Goal: Information Seeking & Learning: Learn about a topic

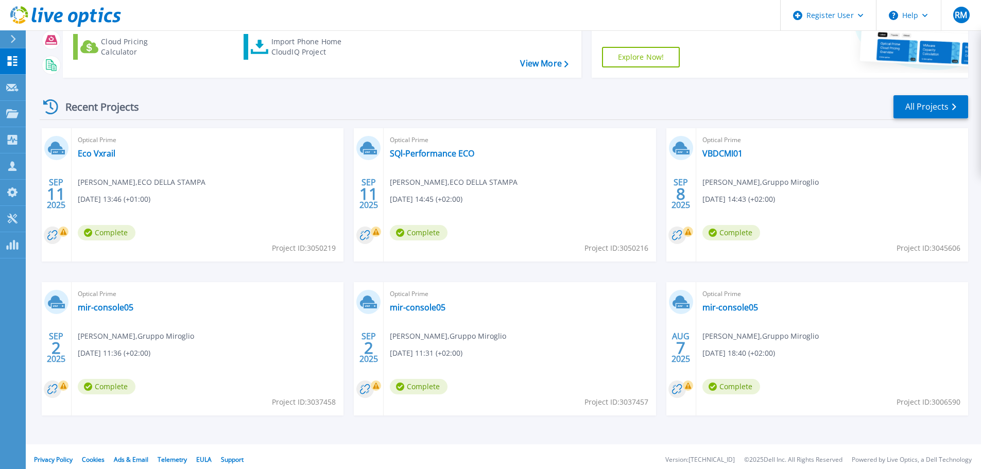
scroll to position [145, 0]
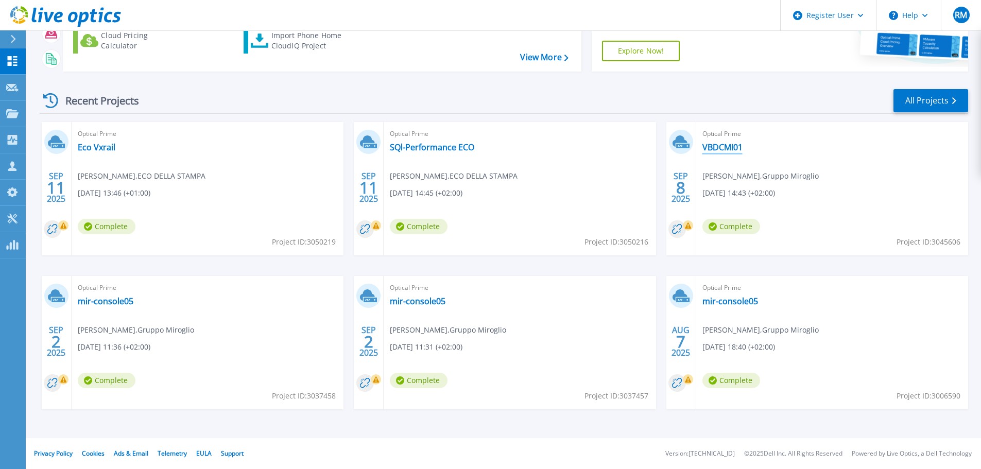
click at [727, 147] on link "VBDCMI01" at bounding box center [722, 147] width 40 height 10
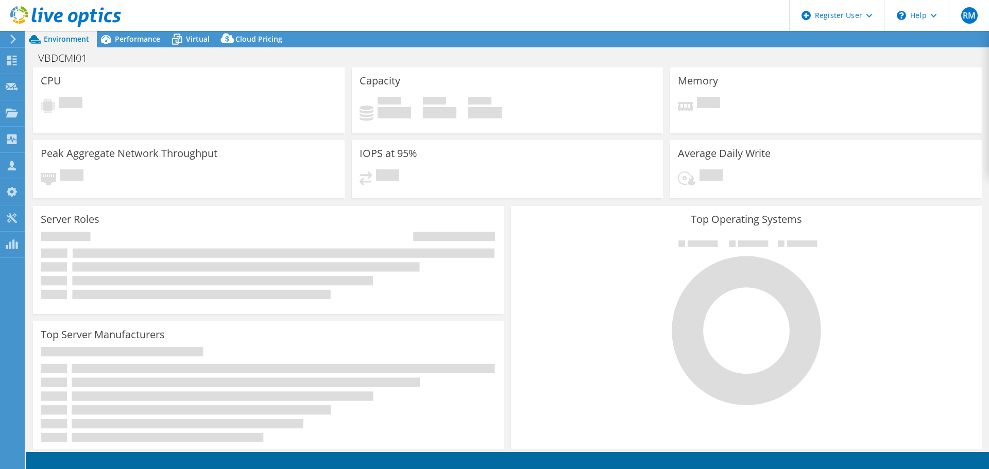
select select "USD"
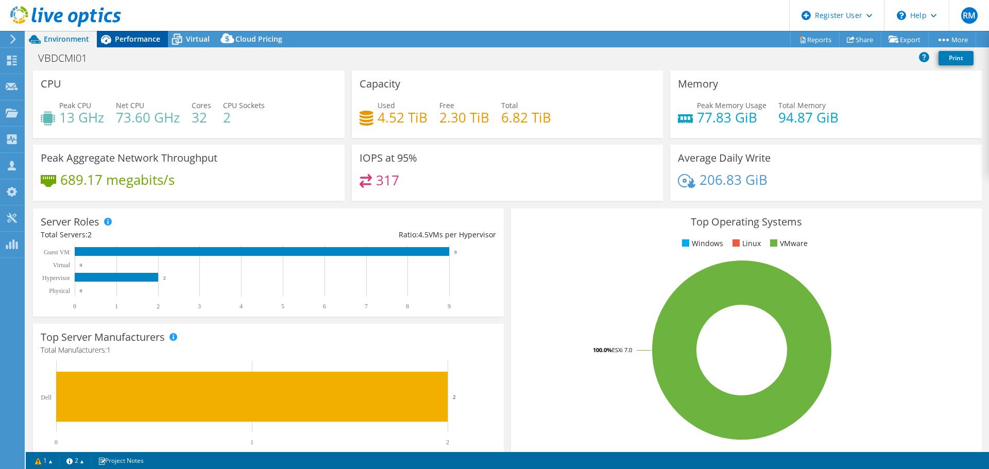
click at [120, 36] on span "Performance" at bounding box center [137, 39] width 45 height 10
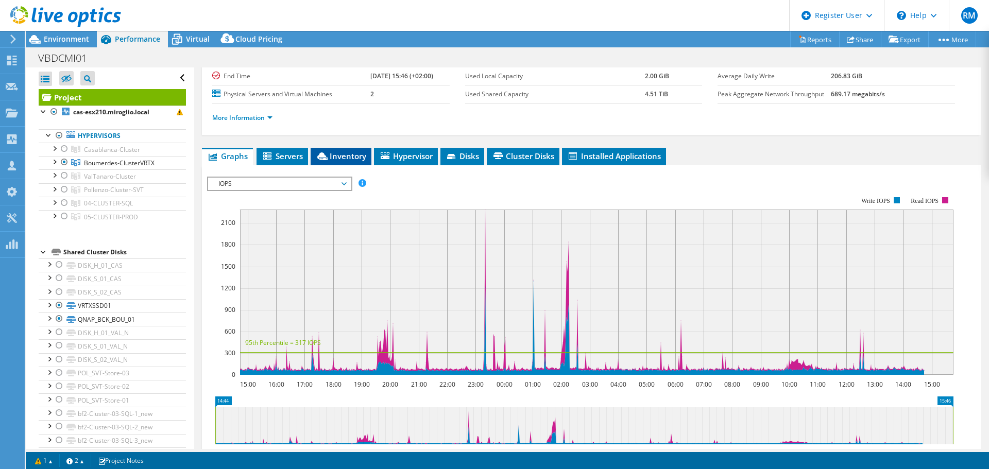
click at [340, 157] on span "Inventory" at bounding box center [341, 156] width 50 height 10
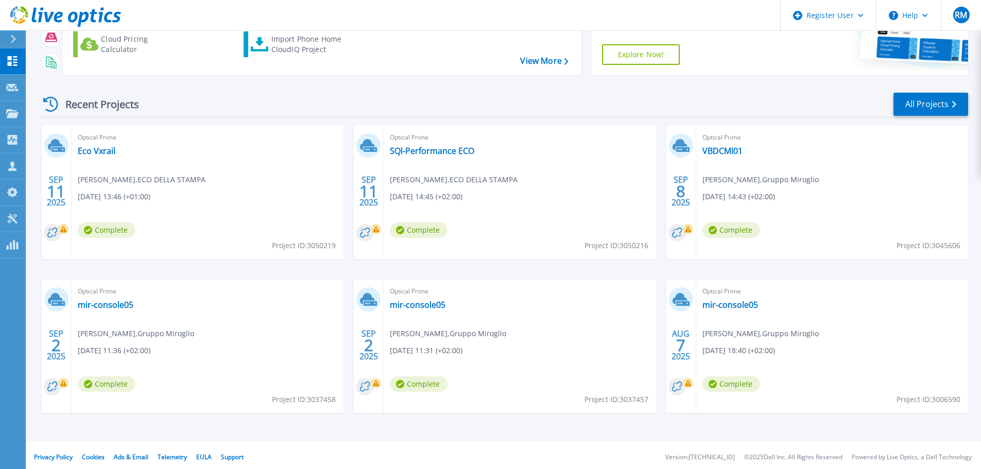
scroll to position [145, 0]
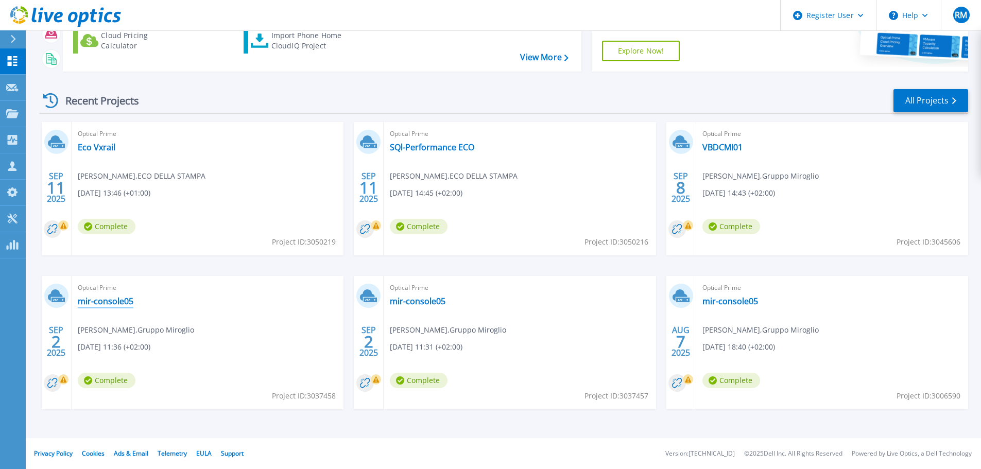
click at [106, 302] on link "mir-console05" at bounding box center [106, 301] width 56 height 10
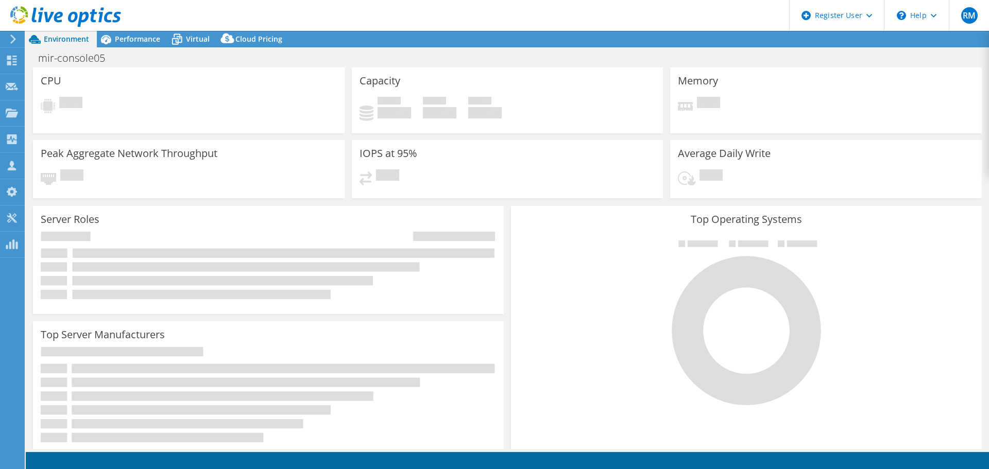
select select "USD"
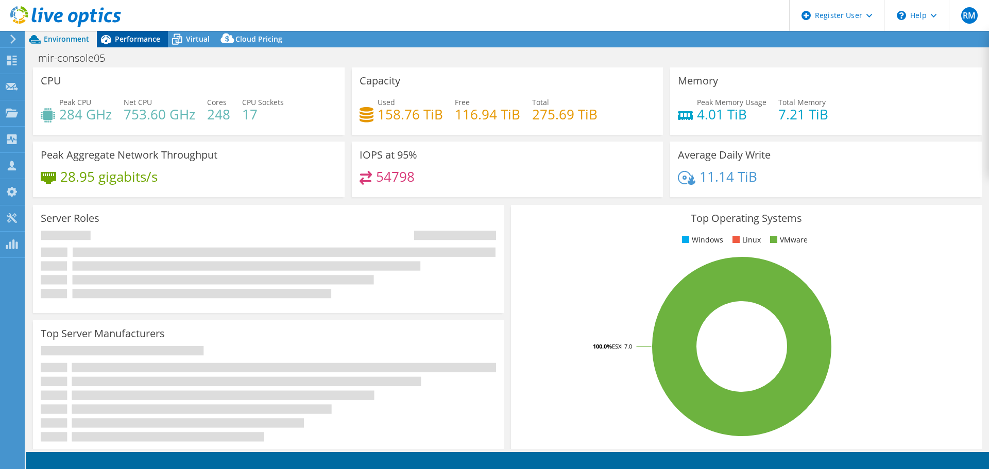
click at [139, 40] on span "Performance" at bounding box center [137, 39] width 45 height 10
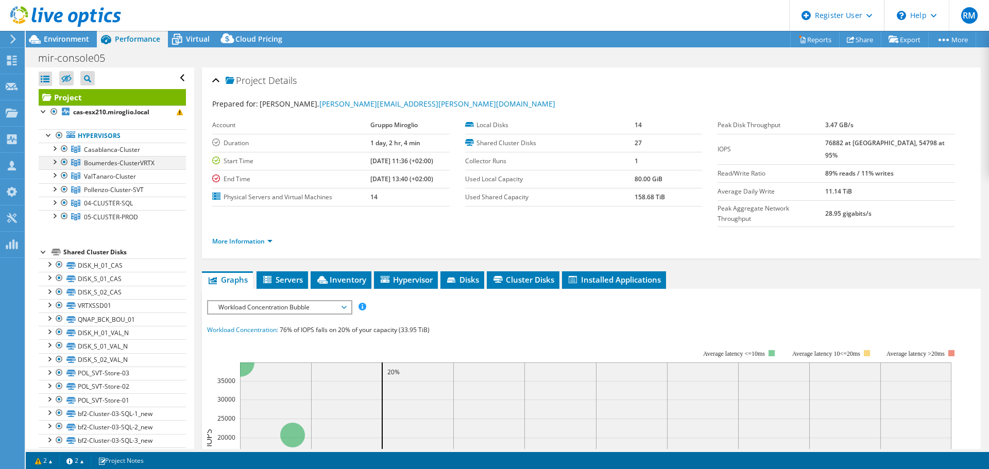
click at [65, 162] on div at bounding box center [64, 162] width 10 height 12
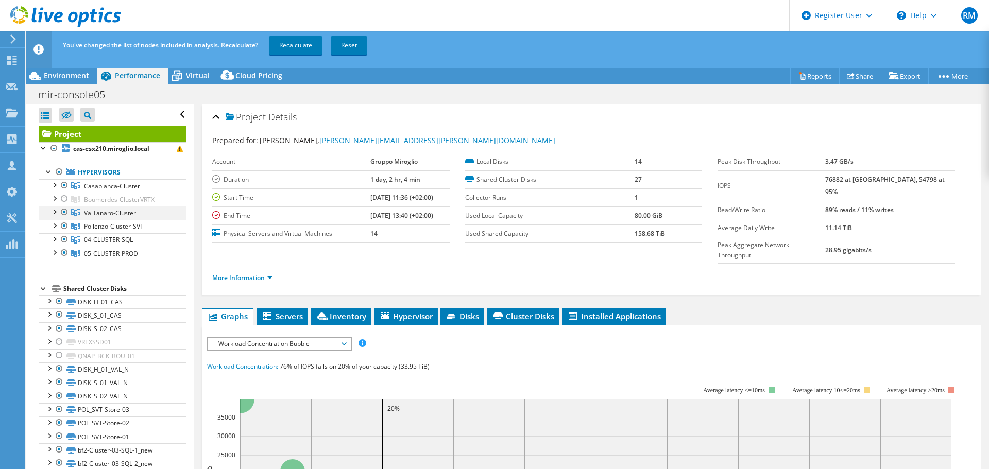
click at [65, 212] on div at bounding box center [64, 212] width 10 height 12
click at [65, 225] on div at bounding box center [64, 226] width 10 height 12
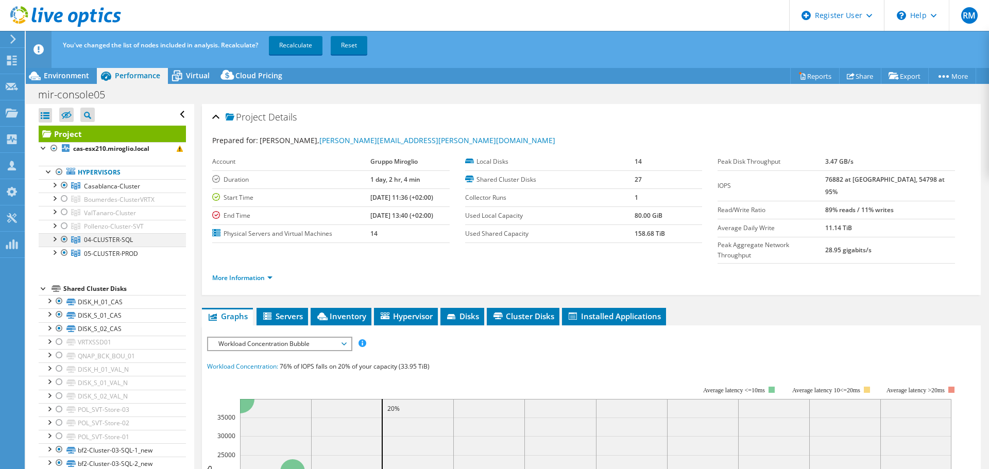
click at [64, 238] on div at bounding box center [64, 239] width 10 height 12
click at [67, 252] on div at bounding box center [64, 253] width 10 height 12
click at [303, 42] on link "Recalculate" at bounding box center [296, 45] width 54 height 19
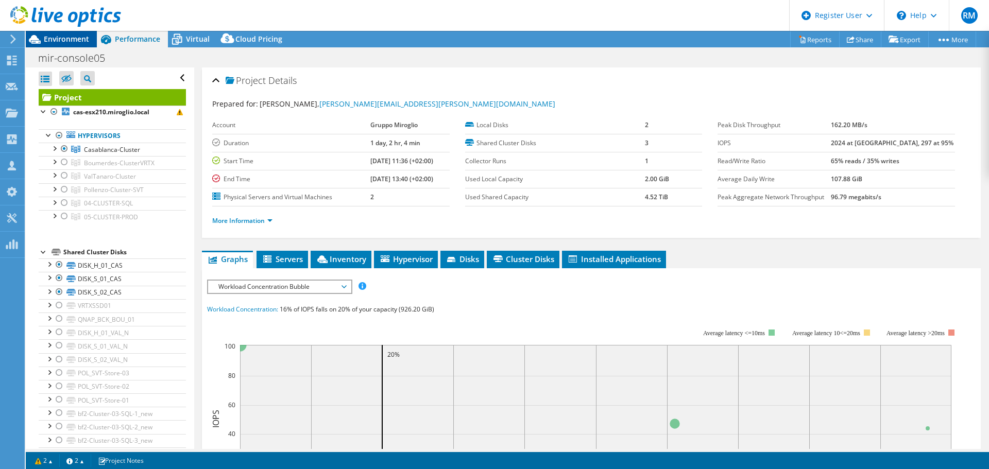
click at [57, 38] on span "Environment" at bounding box center [66, 39] width 45 height 10
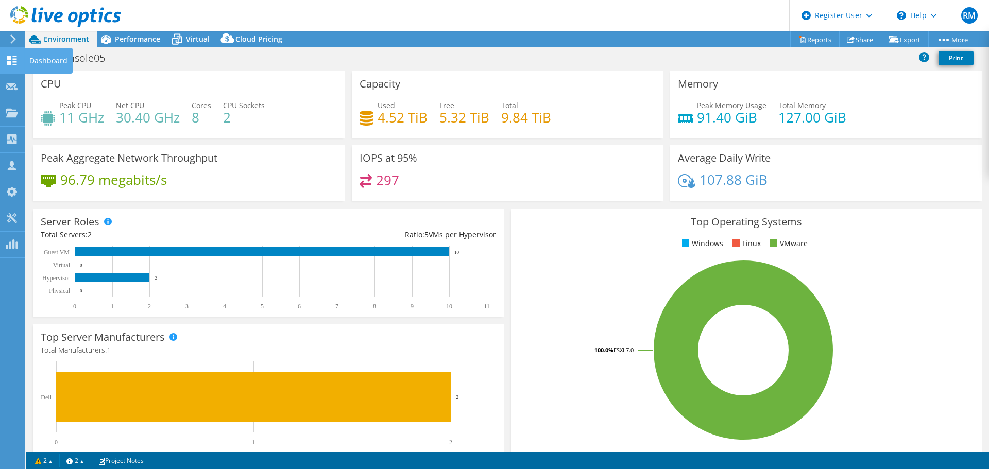
click at [12, 58] on icon at bounding box center [12, 61] width 12 height 10
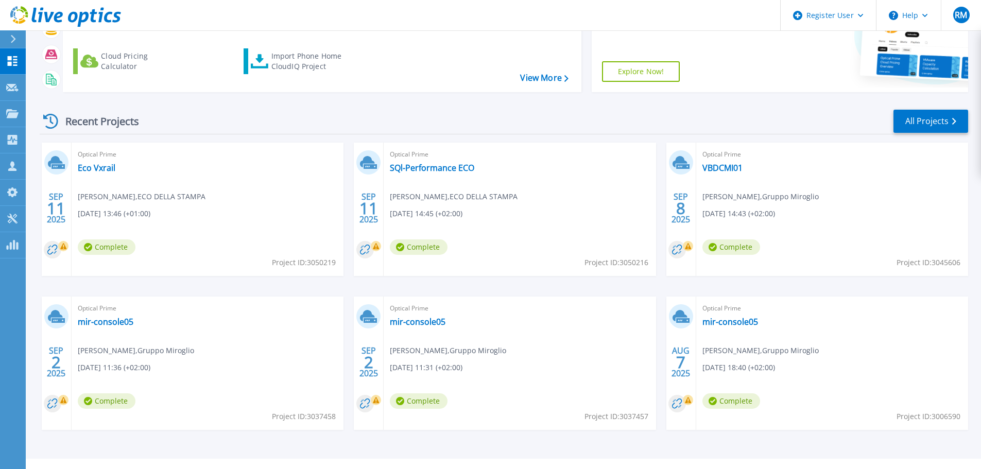
scroll to position [145, 0]
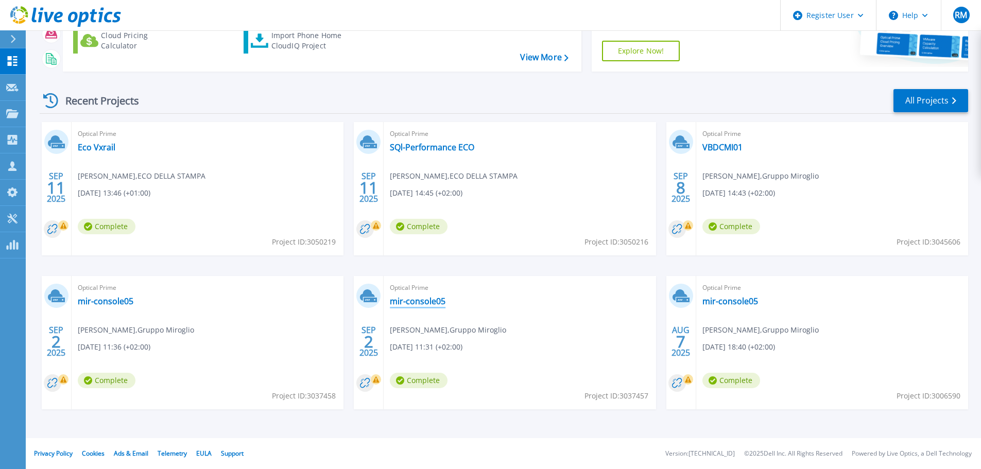
click at [419, 298] on link "mir-console05" at bounding box center [418, 301] width 56 height 10
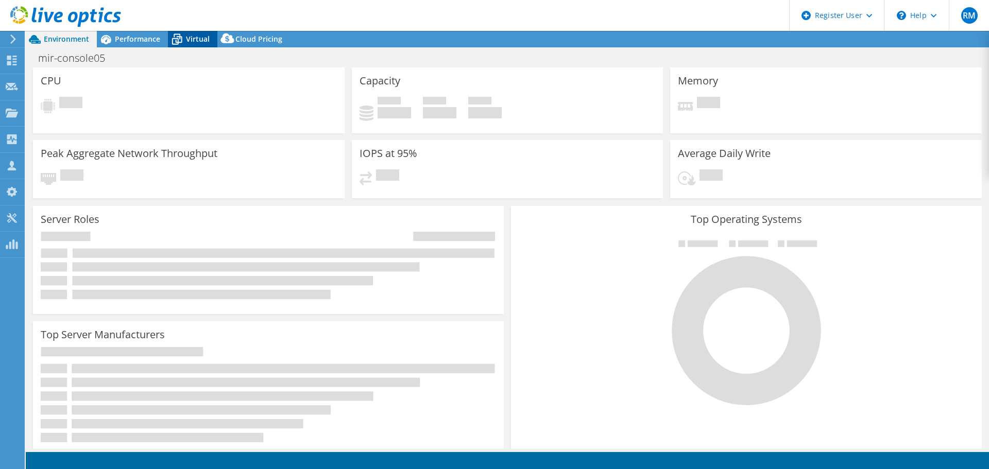
select select "USD"
click at [148, 33] on div "Performance" at bounding box center [132, 39] width 71 height 16
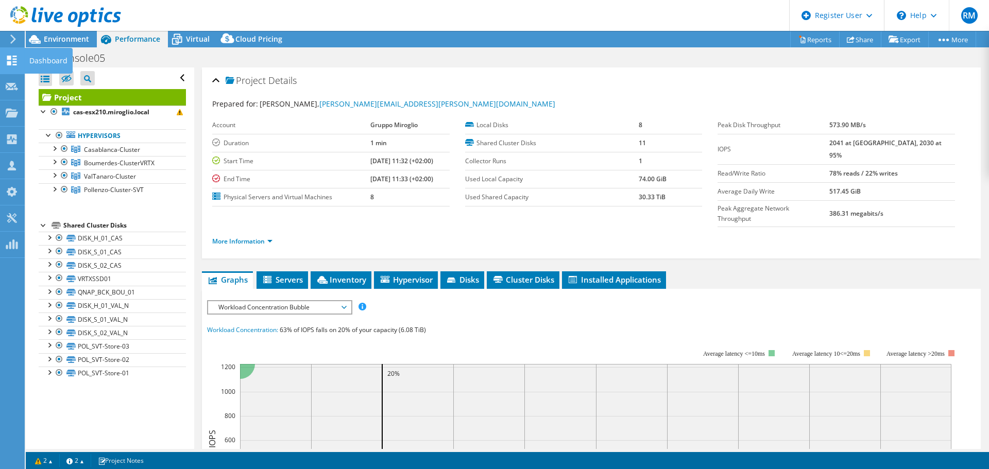
click at [14, 59] on use at bounding box center [12, 61] width 10 height 10
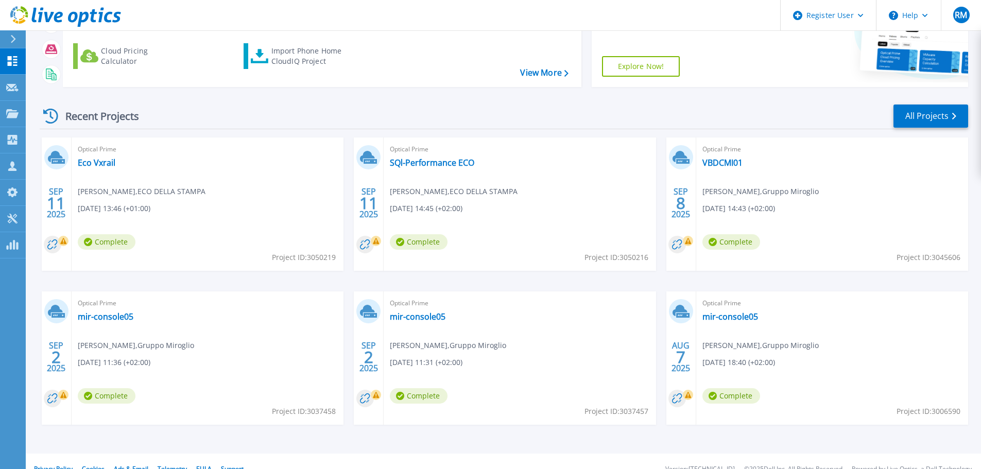
scroll to position [145, 0]
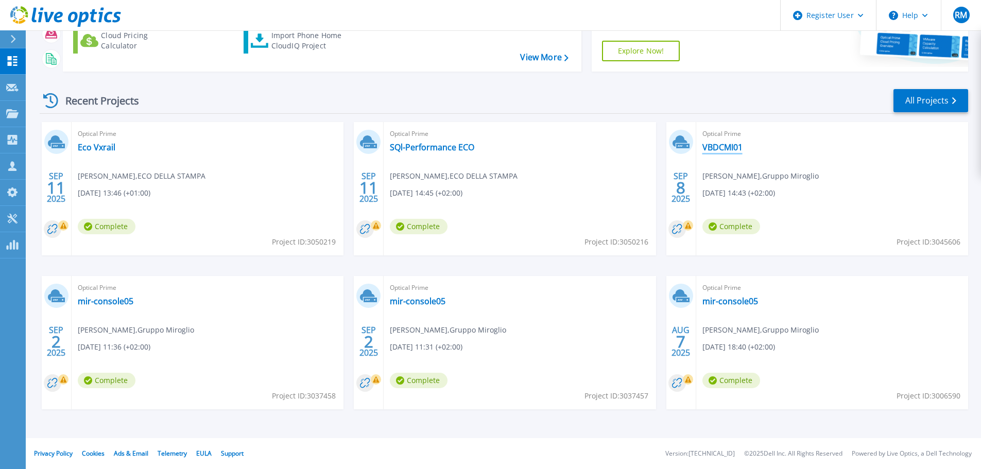
click at [715, 144] on link "VBDCMI01" at bounding box center [722, 147] width 40 height 10
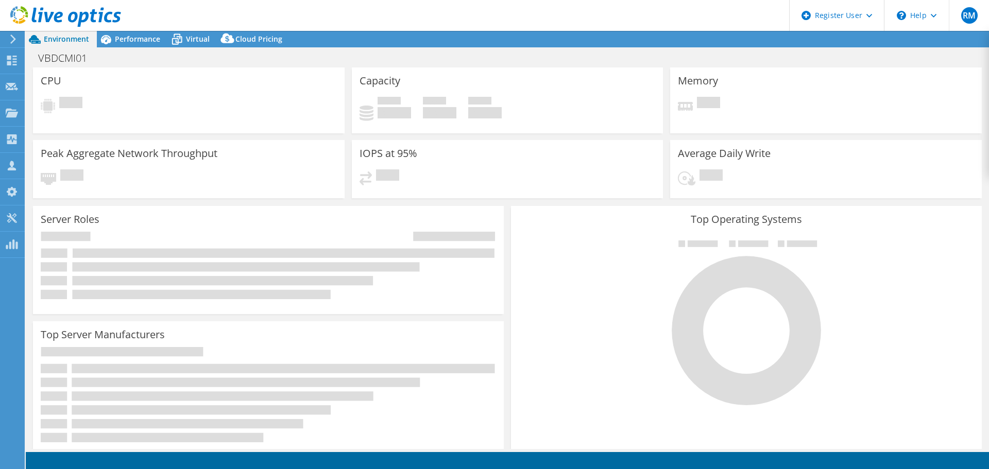
select select "USD"
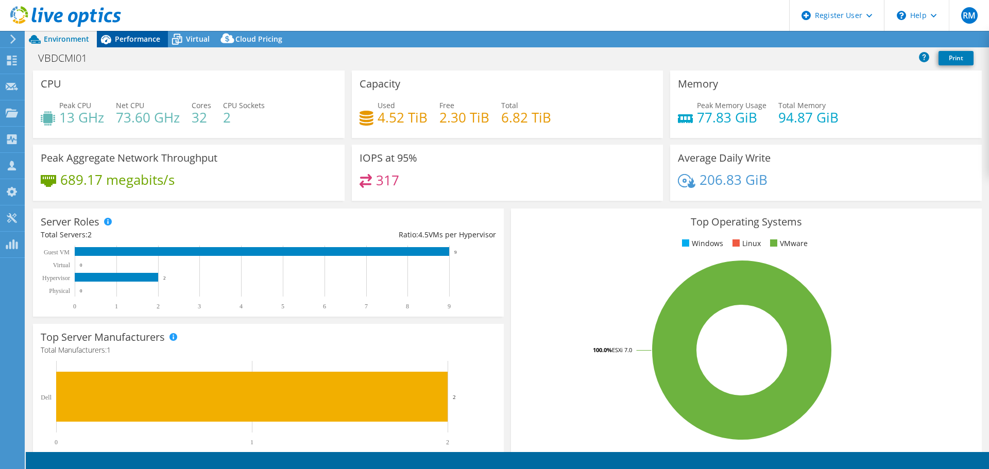
click at [134, 41] on span "Performance" at bounding box center [137, 39] width 45 height 10
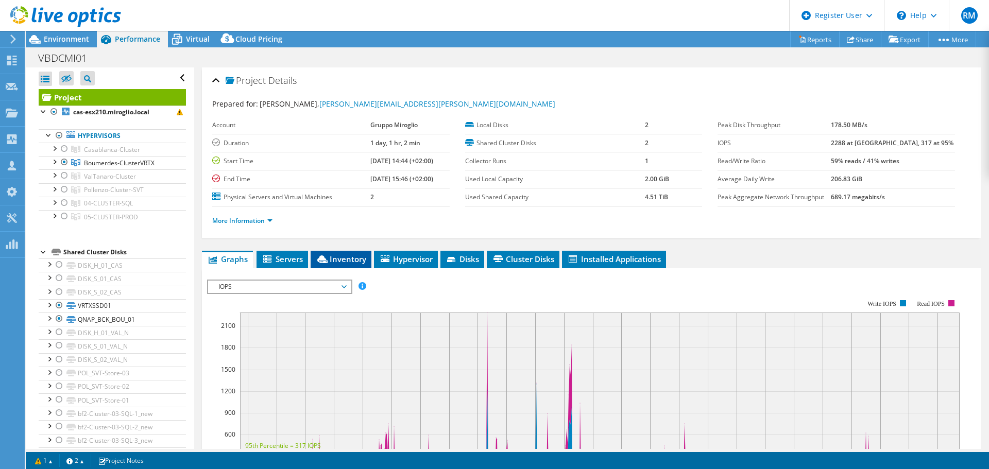
click at [342, 263] on span "Inventory" at bounding box center [341, 259] width 50 height 10
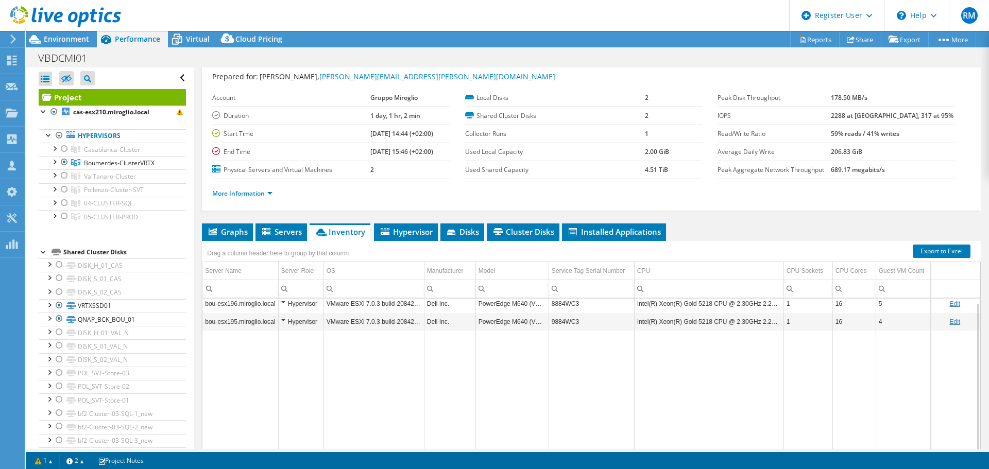
scroll to position [51, 0]
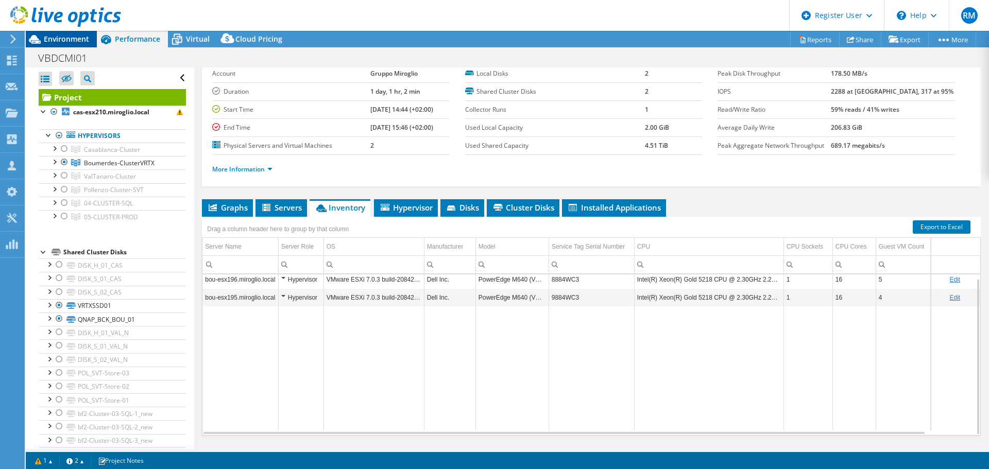
click at [75, 39] on span "Environment" at bounding box center [66, 39] width 45 height 10
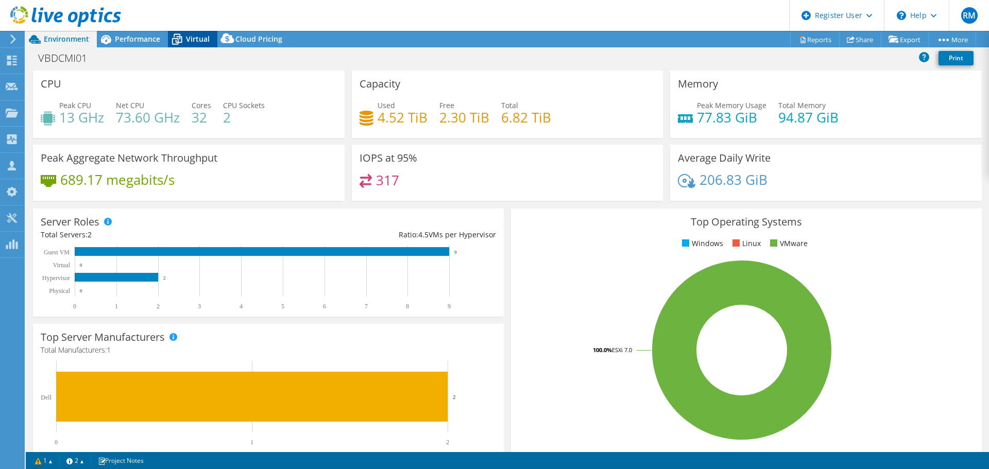
click at [201, 33] on div "Virtual" at bounding box center [192, 39] width 49 height 16
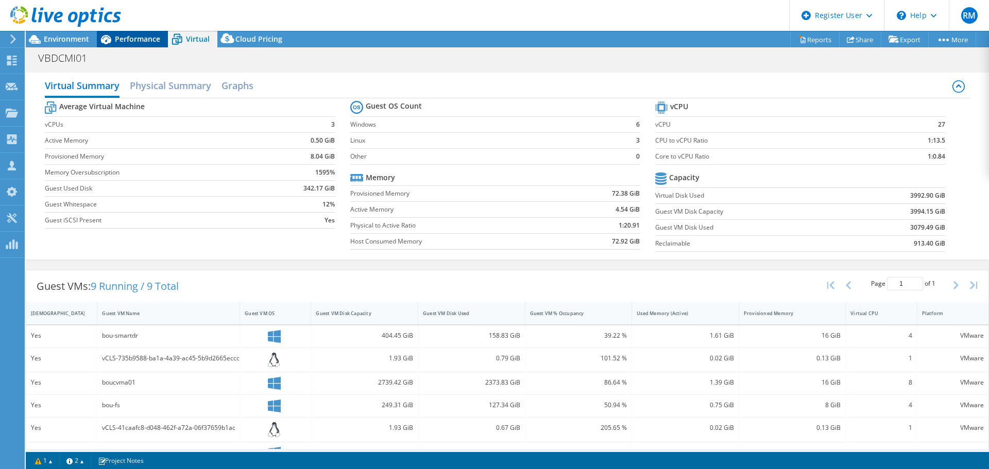
click at [144, 38] on span "Performance" at bounding box center [137, 39] width 45 height 10
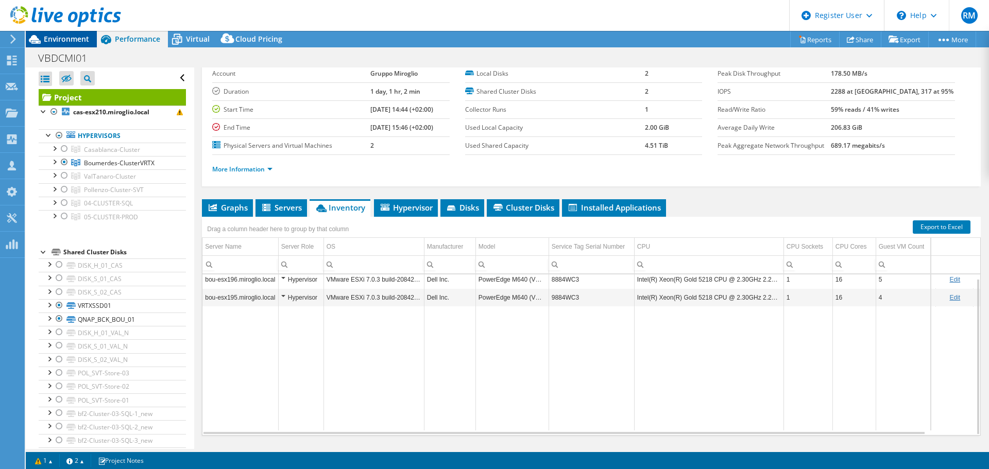
click at [75, 39] on span "Environment" at bounding box center [66, 39] width 45 height 10
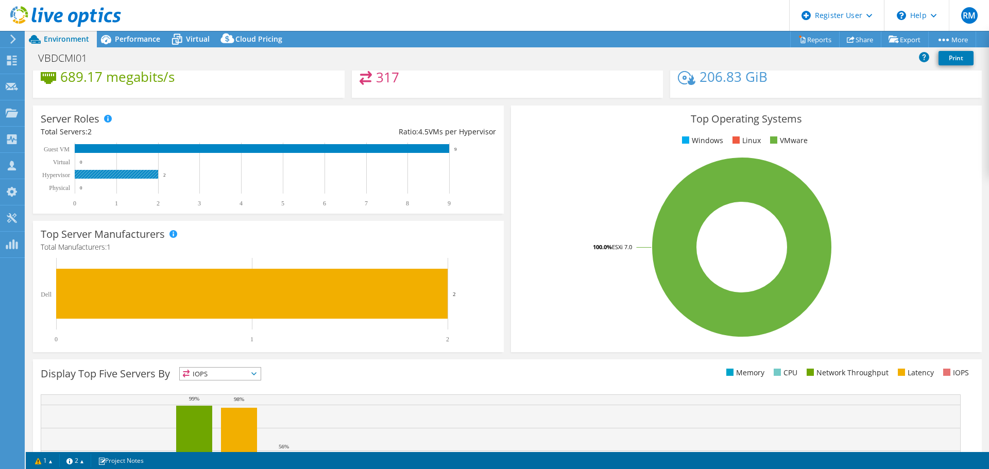
scroll to position [0, 0]
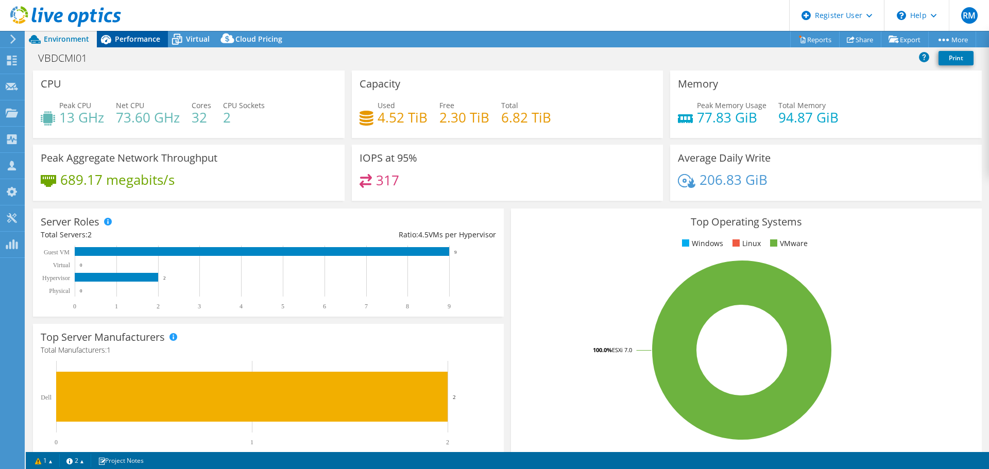
click at [138, 35] on span "Performance" at bounding box center [137, 39] width 45 height 10
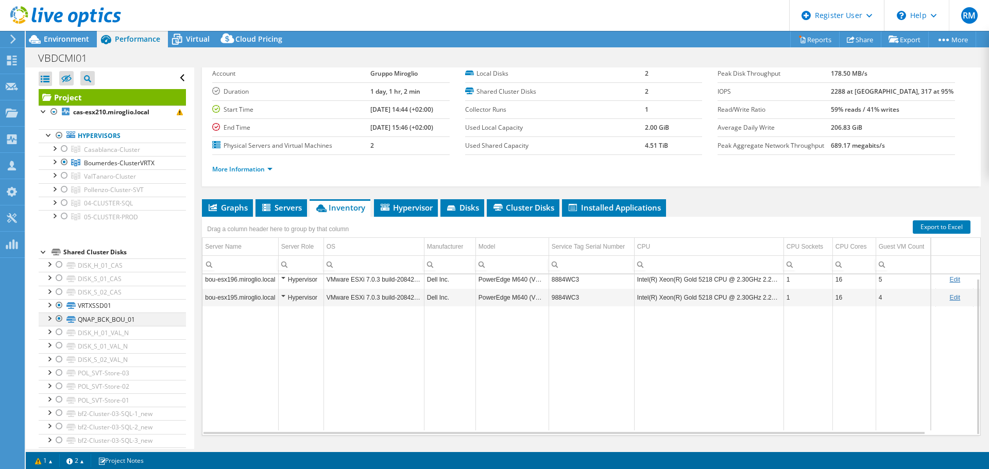
click at [59, 319] on div at bounding box center [59, 319] width 10 height 12
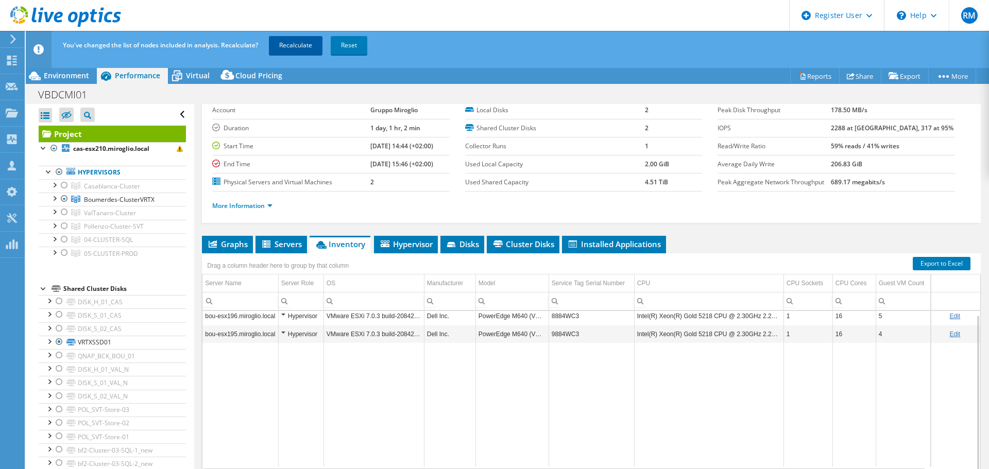
click at [295, 41] on link "Recalculate" at bounding box center [296, 45] width 54 height 19
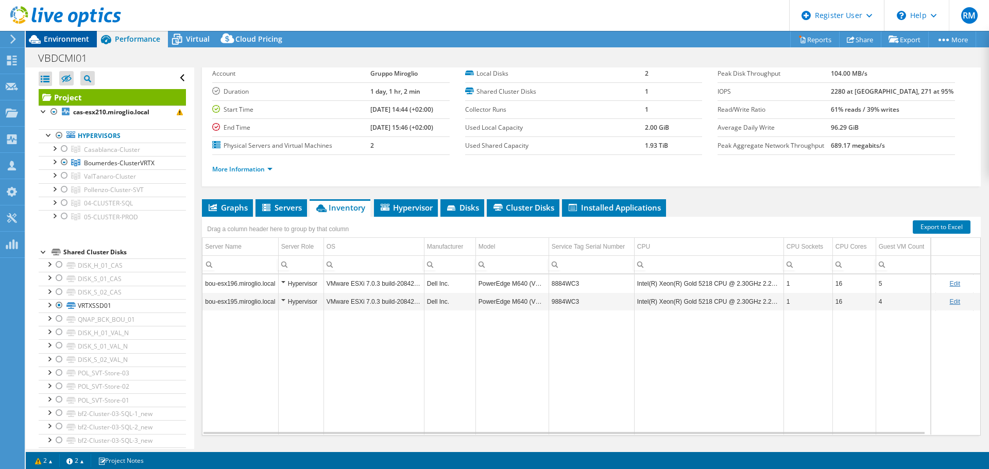
click at [49, 37] on span "Environment" at bounding box center [66, 39] width 45 height 10
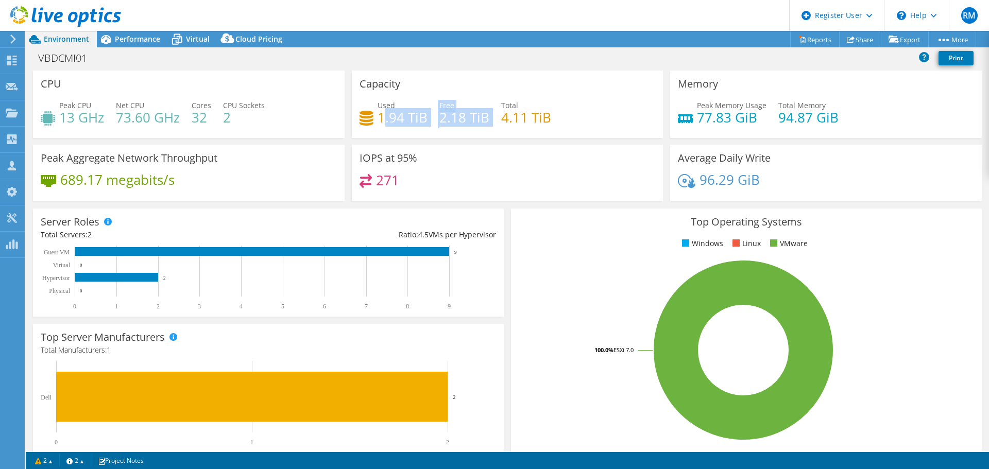
drag, startPoint x: 380, startPoint y: 115, endPoint x: 493, endPoint y: 117, distance: 113.8
click at [493, 117] on div "Used 1.94 TiB Free 2.18 TiB Total 4.11 TiB" at bounding box center [507, 116] width 296 height 33
click at [433, 128] on div "Used 1.94 TiB Free 2.18 TiB Total 4.11 TiB" at bounding box center [507, 116] width 296 height 33
drag, startPoint x: 377, startPoint y: 116, endPoint x: 427, endPoint y: 116, distance: 49.4
click at [427, 116] on div "Used 1.94 TiB Free 2.18 TiB Total 4.11 TiB" at bounding box center [507, 116] width 296 height 33
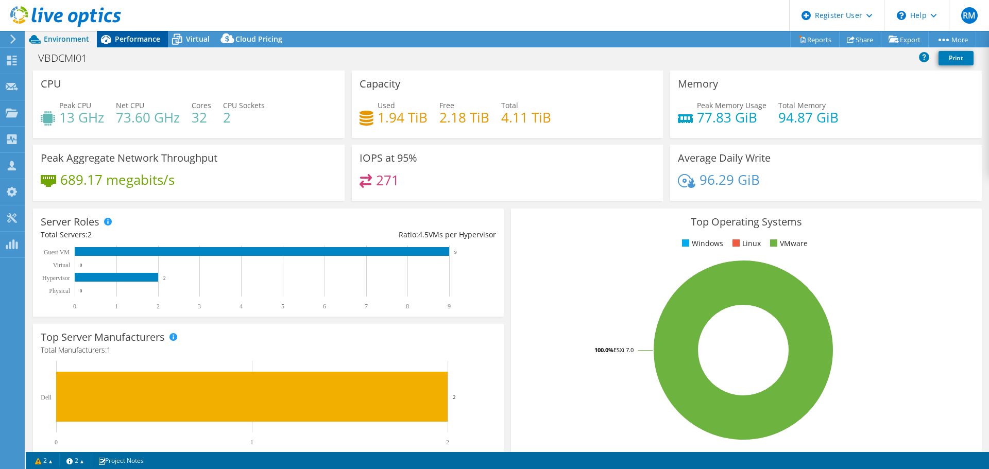
click at [135, 39] on span "Performance" at bounding box center [137, 39] width 45 height 10
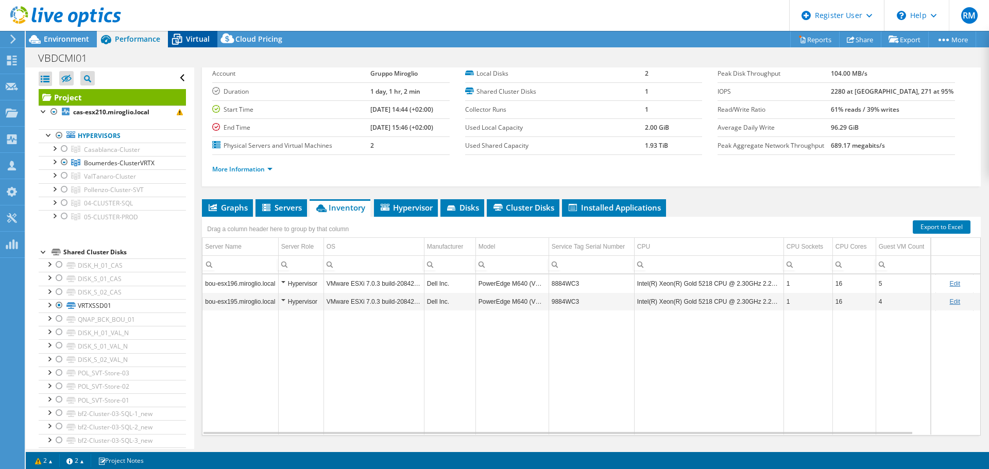
click at [193, 38] on span "Virtual" at bounding box center [198, 39] width 24 height 10
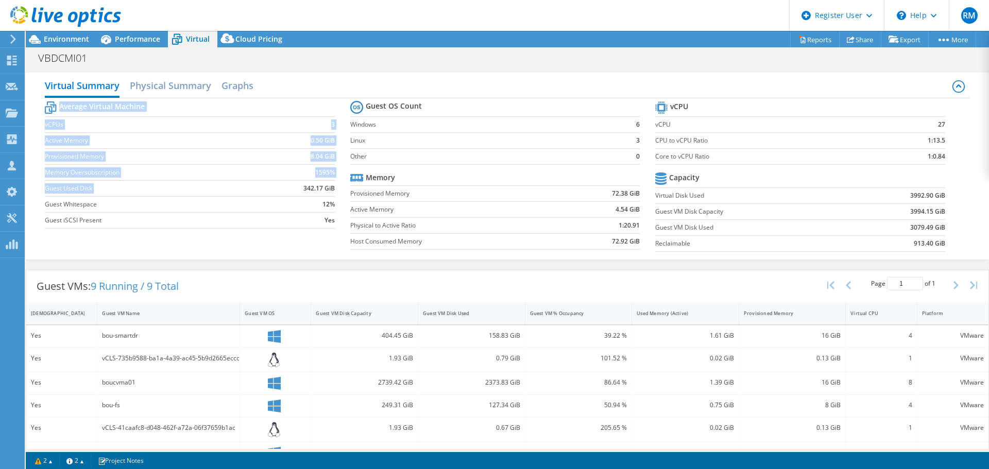
drag, startPoint x: 302, startPoint y: 188, endPoint x: 334, endPoint y: 189, distance: 32.5
click at [334, 189] on section "Average Virtual Machine vCPUs 3 Active Memory 0.50 GiB Provisioned Memory 8.04 …" at bounding box center [197, 166] width 305 height 135
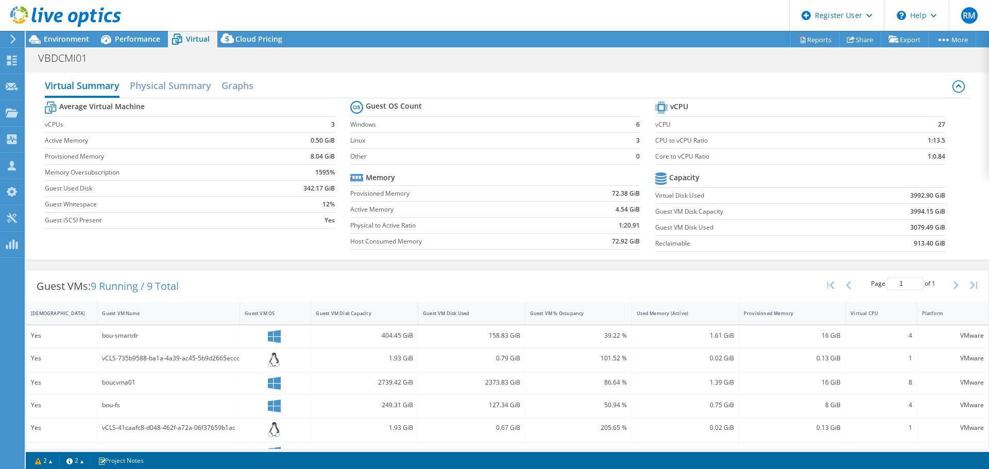
click at [420, 201] on td "Provisioned Memory" at bounding box center [456, 193] width 213 height 16
click at [84, 38] on span "Environment" at bounding box center [66, 39] width 45 height 10
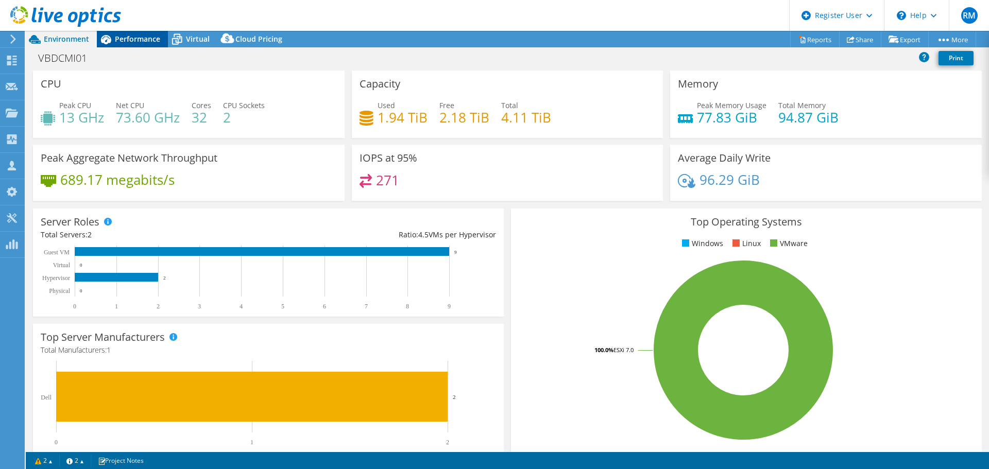
click at [124, 43] on span "Performance" at bounding box center [137, 39] width 45 height 10
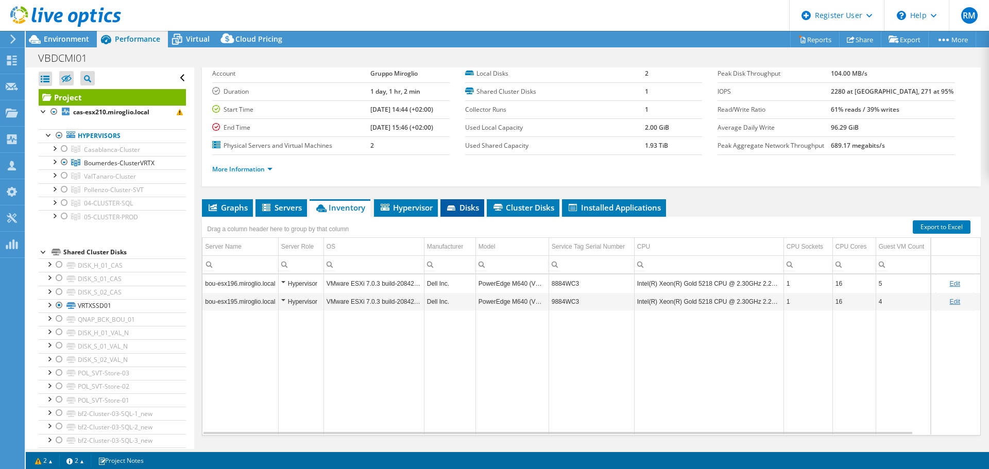
click at [472, 205] on span "Disks" at bounding box center [461, 207] width 33 height 10
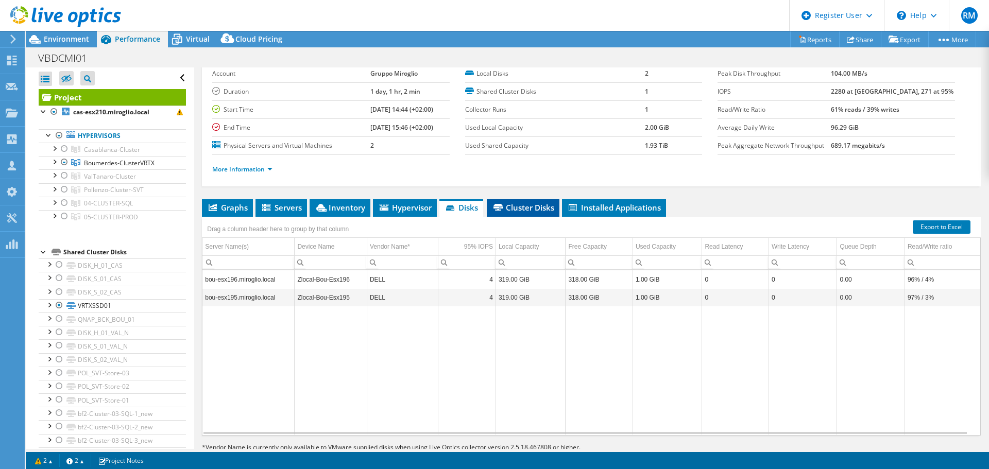
click at [528, 207] on span "Cluster Disks" at bounding box center [523, 207] width 62 height 10
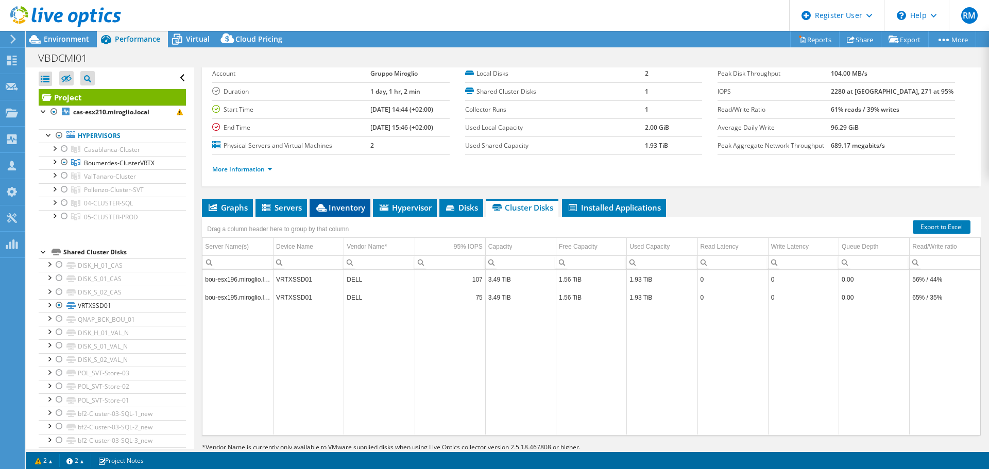
click at [341, 206] on span "Inventory" at bounding box center [340, 207] width 50 height 10
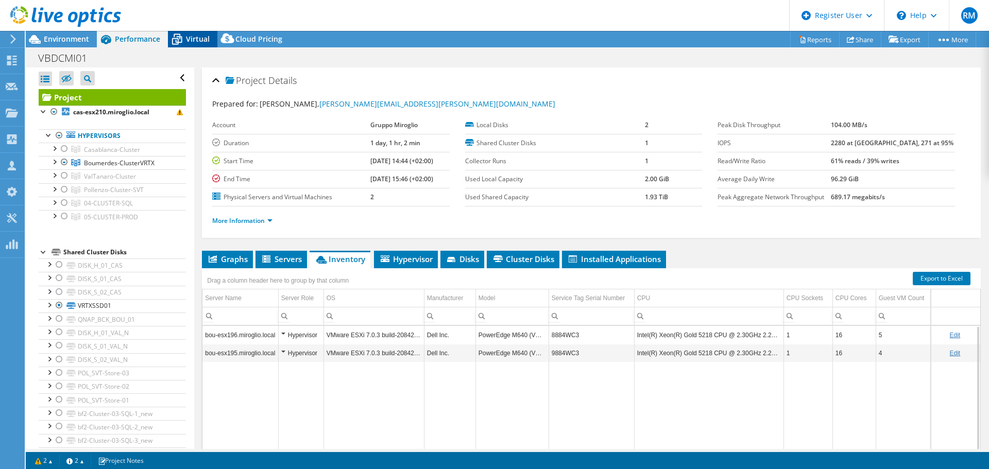
click at [197, 42] on span "Virtual" at bounding box center [198, 39] width 24 height 10
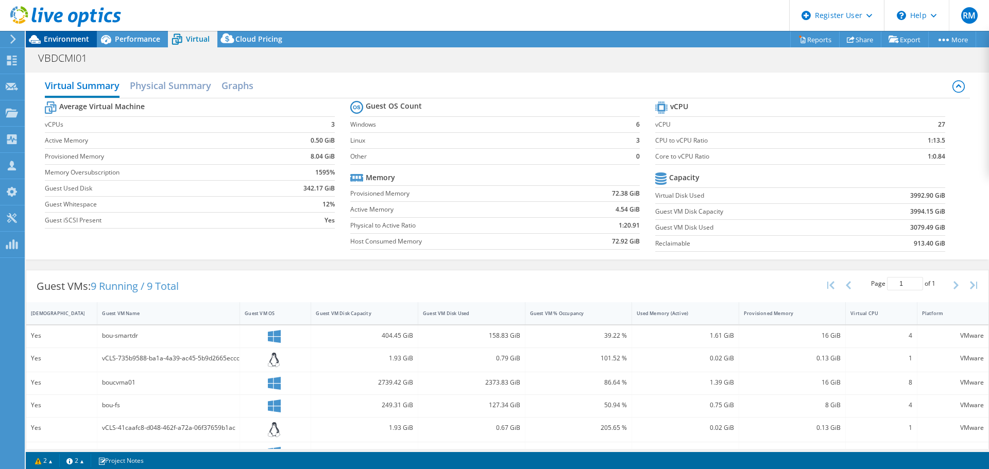
click at [63, 35] on span "Environment" at bounding box center [66, 39] width 45 height 10
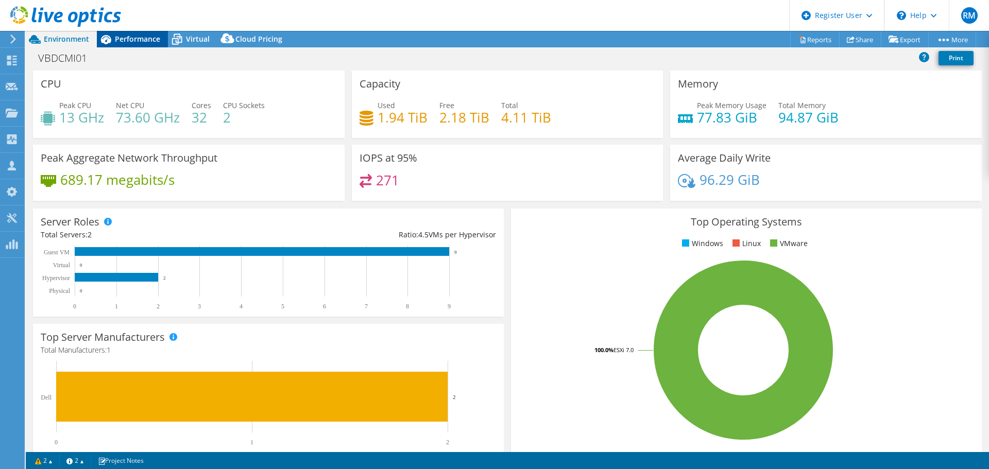
click at [150, 39] on span "Performance" at bounding box center [137, 39] width 45 height 10
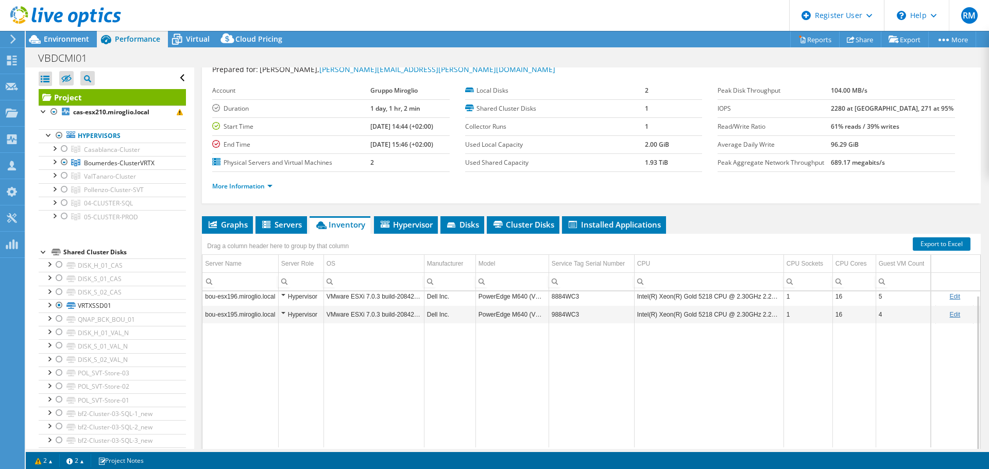
scroll to position [51, 0]
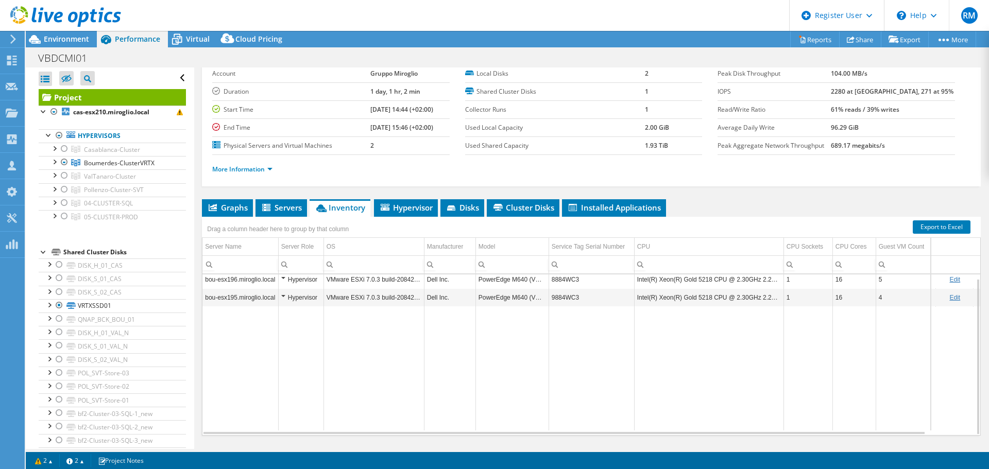
drag, startPoint x: 510, startPoint y: 427, endPoint x: 587, endPoint y: 433, distance: 76.4
click at [587, 433] on div "bou-esx196.miroglio.local Hypervisor VMware ESXi 7.0.3 build-20842708 Dell Inc.…" at bounding box center [591, 354] width 778 height 161
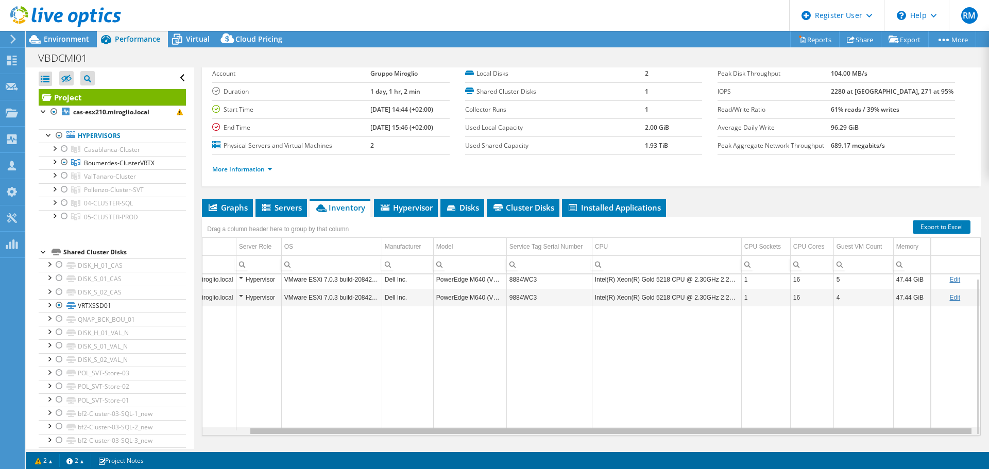
scroll to position [0, 50]
drag, startPoint x: 536, startPoint y: 432, endPoint x: 668, endPoint y: 429, distance: 132.9
click at [668, 429] on body "RM Dell User [PERSON_NAME] [PERSON_NAME][EMAIL_ADDRESS][PERSON_NAME][DOMAIN_NAM…" at bounding box center [494, 234] width 989 height 469
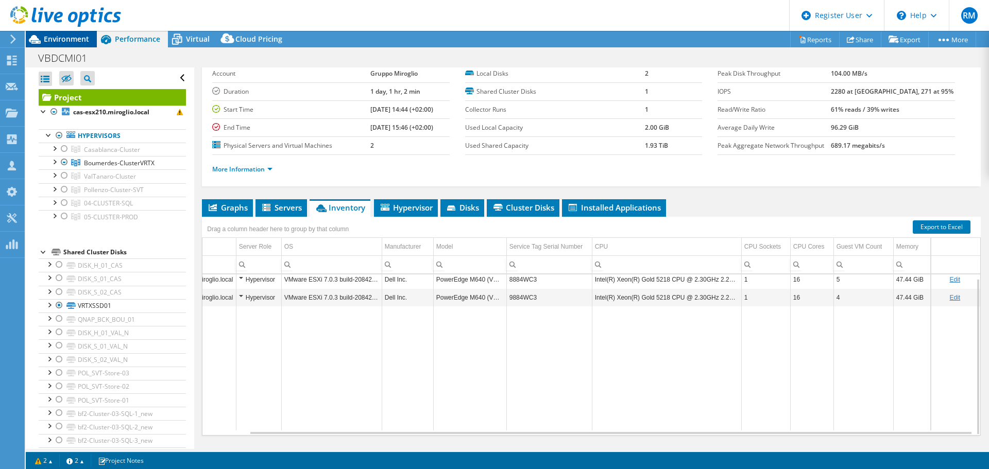
click at [57, 38] on span "Environment" at bounding box center [66, 39] width 45 height 10
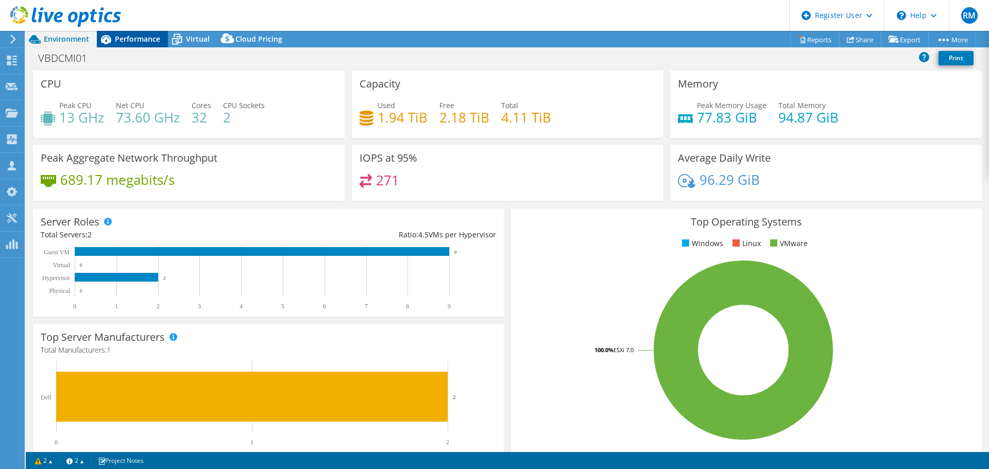
click at [138, 37] on span "Performance" at bounding box center [137, 39] width 45 height 10
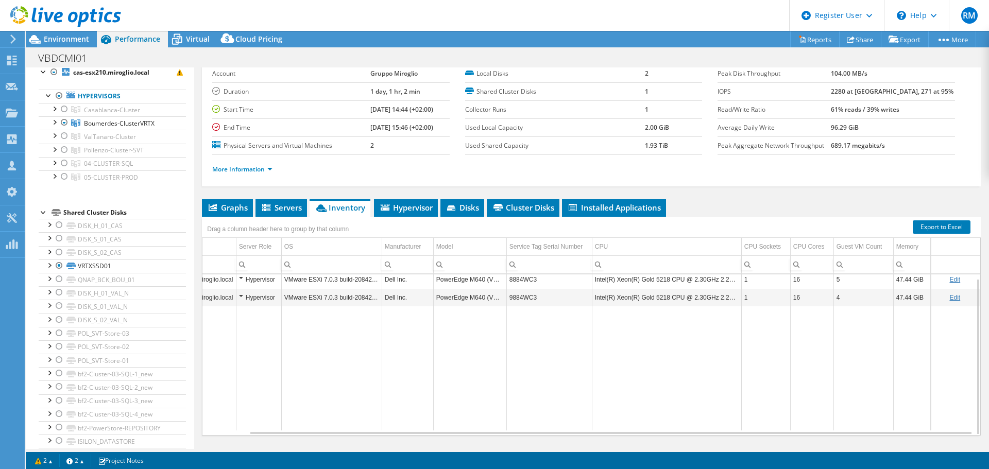
scroll to position [0, 0]
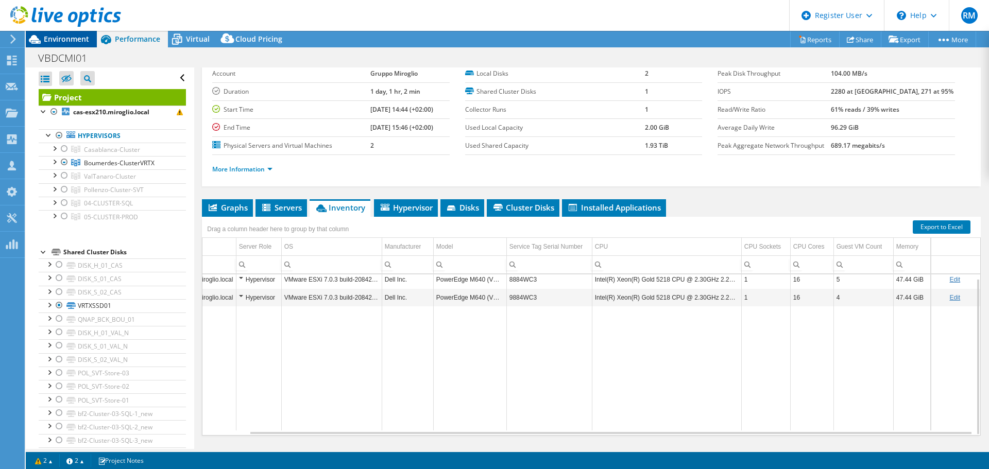
click at [72, 43] on span "Environment" at bounding box center [66, 39] width 45 height 10
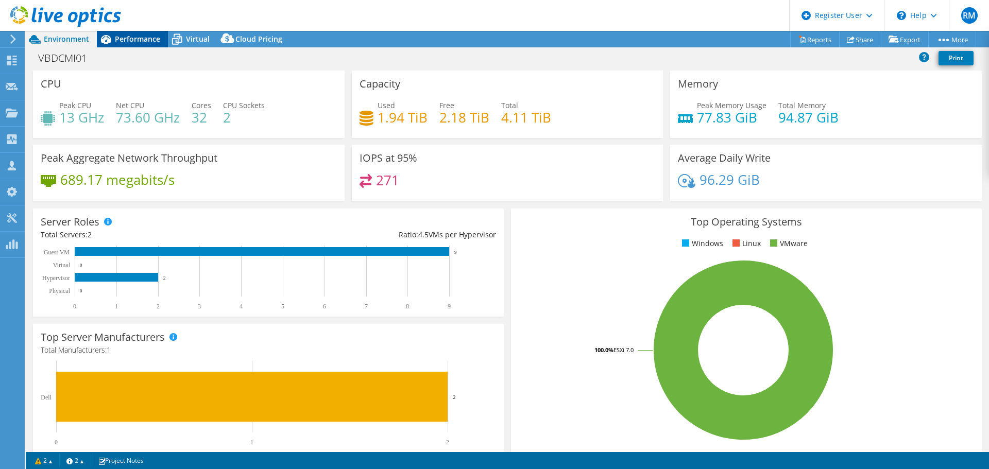
click at [147, 36] on span "Performance" at bounding box center [137, 39] width 45 height 10
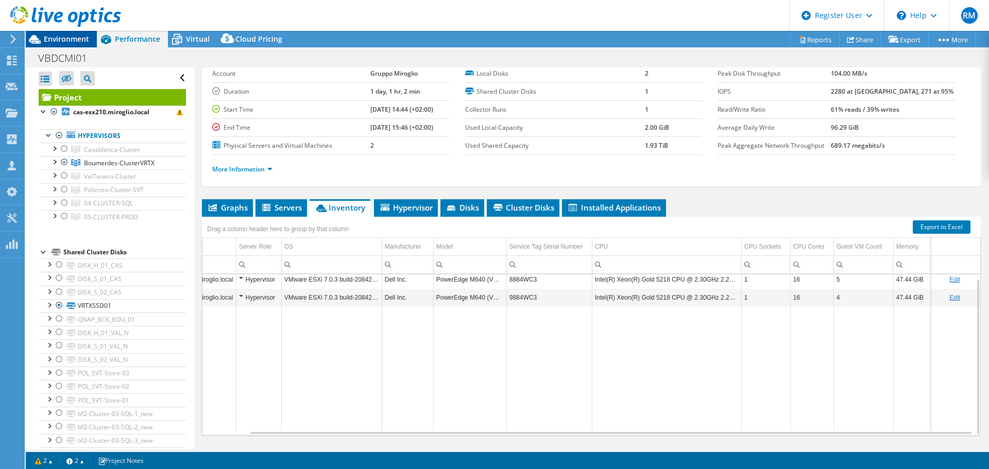
click at [62, 36] on span "Environment" at bounding box center [66, 39] width 45 height 10
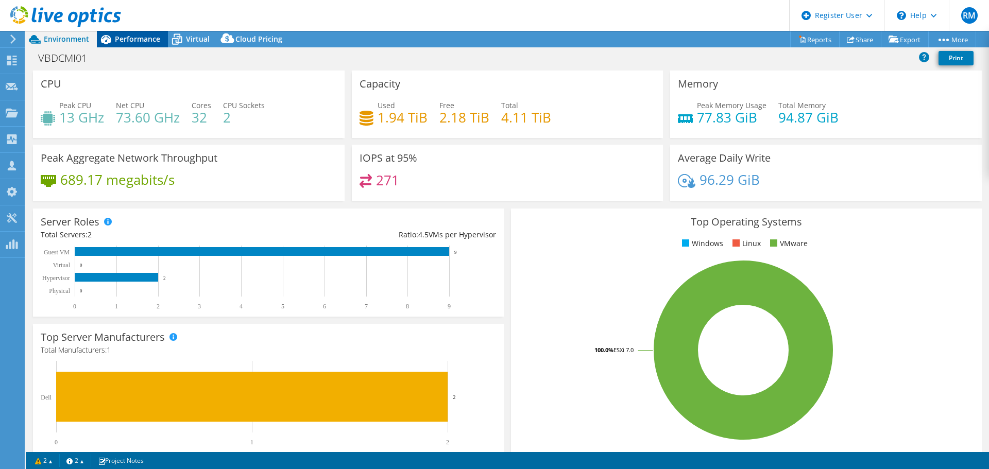
click at [138, 36] on span "Performance" at bounding box center [137, 39] width 45 height 10
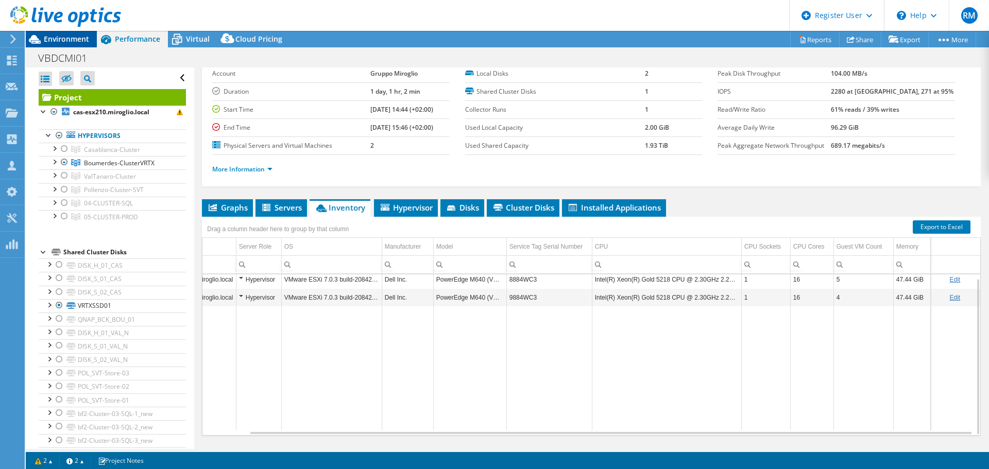
click at [73, 35] on span "Environment" at bounding box center [66, 39] width 45 height 10
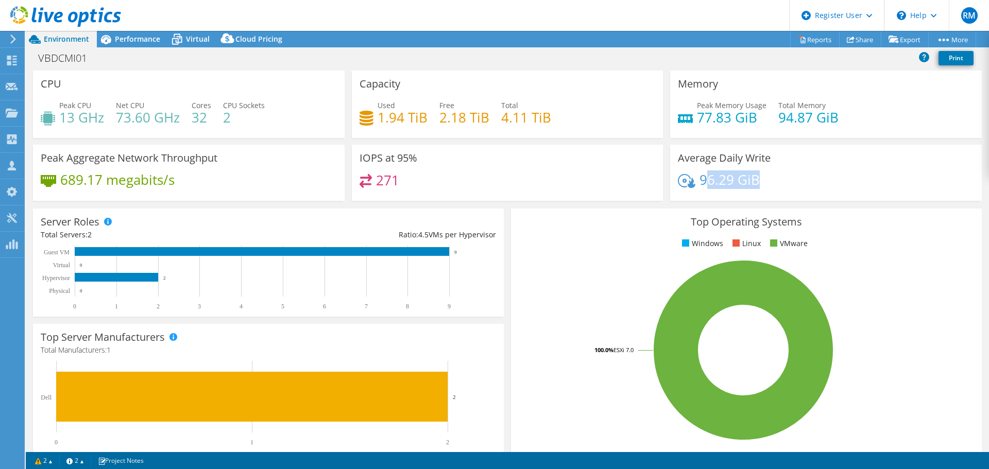
drag, startPoint x: 700, startPoint y: 180, endPoint x: 766, endPoint y: 178, distance: 65.4
click at [766, 178] on div "96.29 GiB" at bounding box center [826, 185] width 296 height 22
click at [767, 183] on div "96.29 GiB" at bounding box center [826, 185] width 296 height 22
click at [146, 39] on span "Performance" at bounding box center [137, 39] width 45 height 10
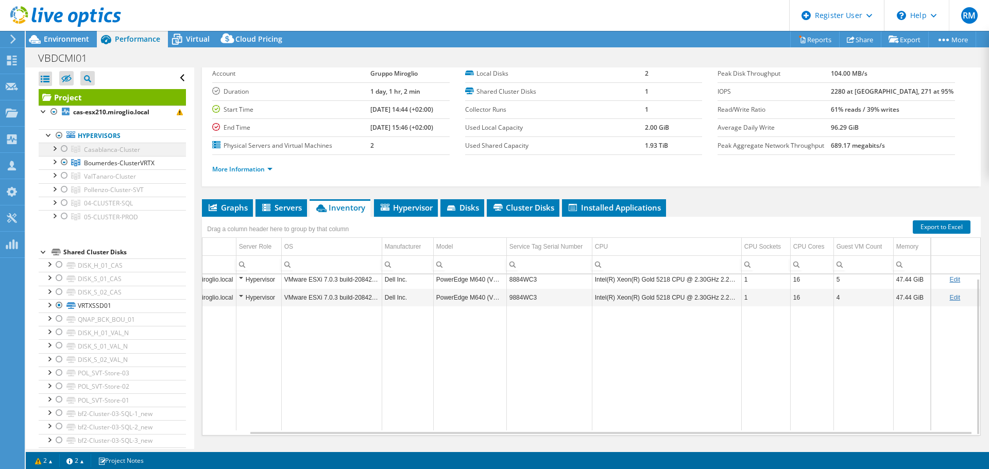
click at [65, 149] on div at bounding box center [64, 149] width 10 height 12
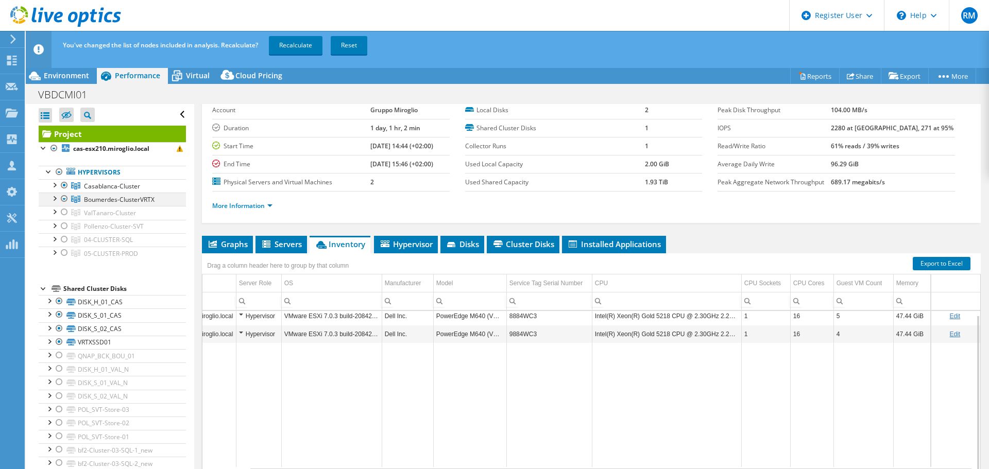
click at [67, 198] on div at bounding box center [64, 199] width 10 height 12
click at [294, 45] on link "Recalculate" at bounding box center [296, 45] width 54 height 19
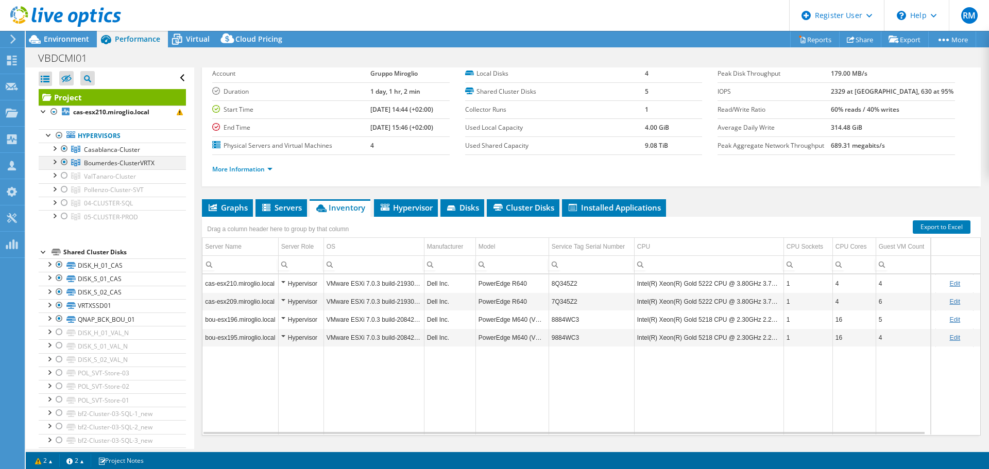
click at [62, 162] on div at bounding box center [64, 162] width 10 height 12
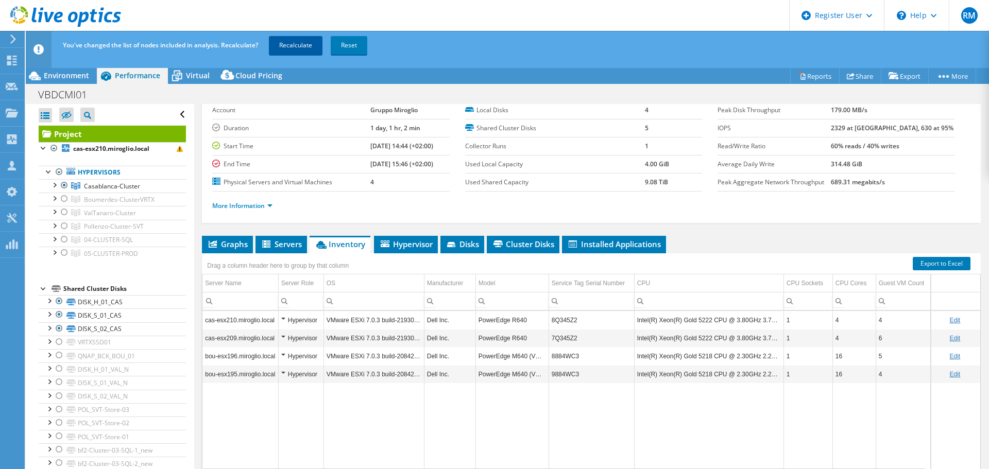
click at [298, 43] on link "Recalculate" at bounding box center [296, 45] width 54 height 19
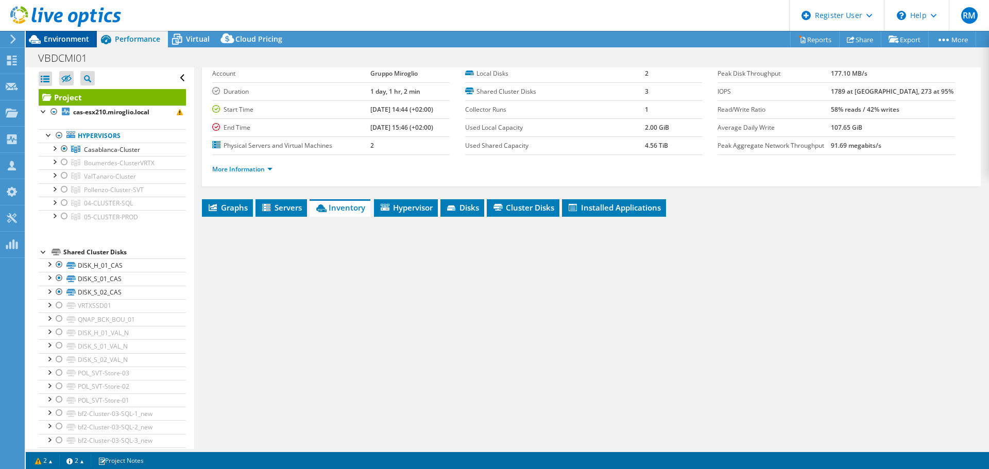
click at [64, 37] on span "Environment" at bounding box center [66, 39] width 45 height 10
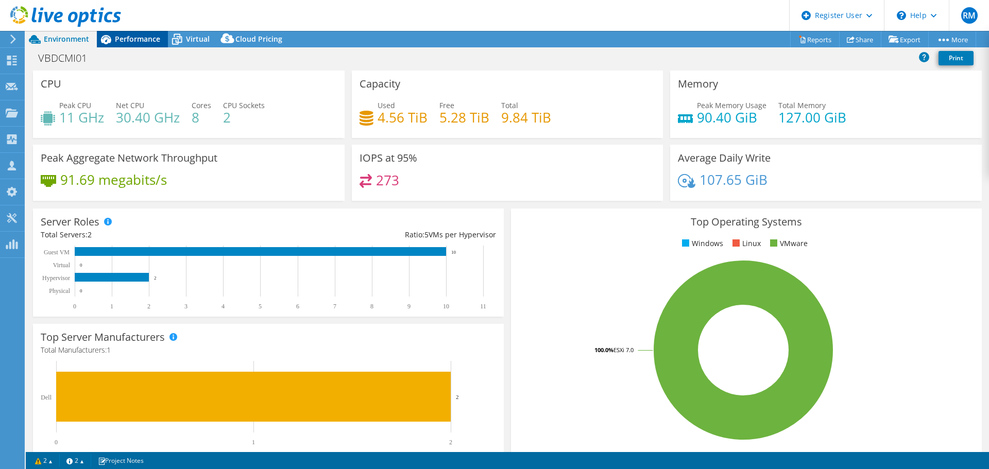
click at [129, 37] on span "Performance" at bounding box center [137, 39] width 45 height 10
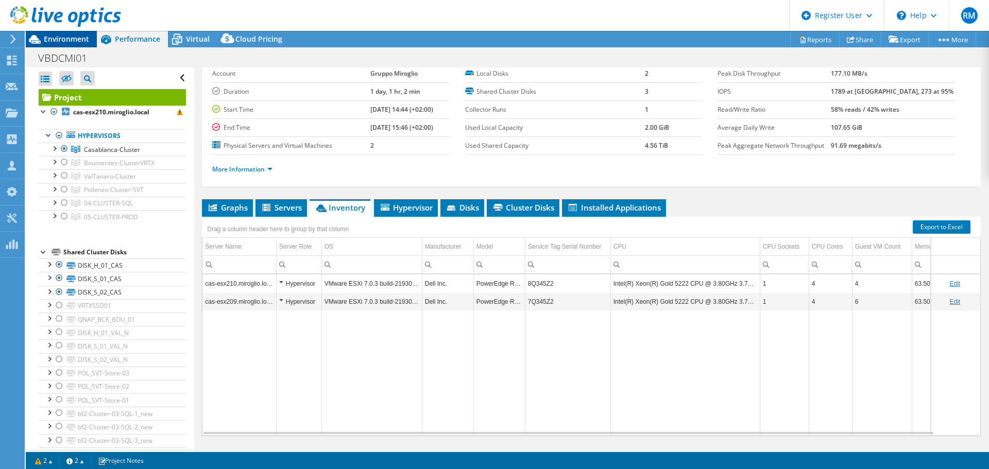
click at [62, 40] on span "Environment" at bounding box center [66, 39] width 45 height 10
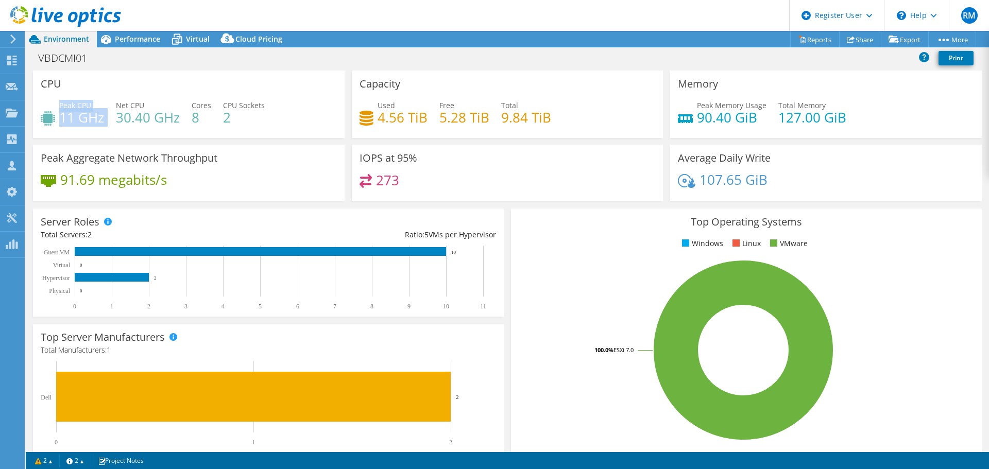
drag, startPoint x: 59, startPoint y: 116, endPoint x: 107, endPoint y: 116, distance: 47.9
click at [107, 116] on div "Peak CPU 11 GHz Net CPU 30.40 GHz Cores 8 CPU Sockets 2" at bounding box center [189, 116] width 296 height 33
drag, startPoint x: 694, startPoint y: 115, endPoint x: 757, endPoint y: 115, distance: 63.3
click at [757, 115] on h4 "90.40 GiB" at bounding box center [732, 117] width 70 height 11
click at [140, 40] on span "Performance" at bounding box center [137, 39] width 45 height 10
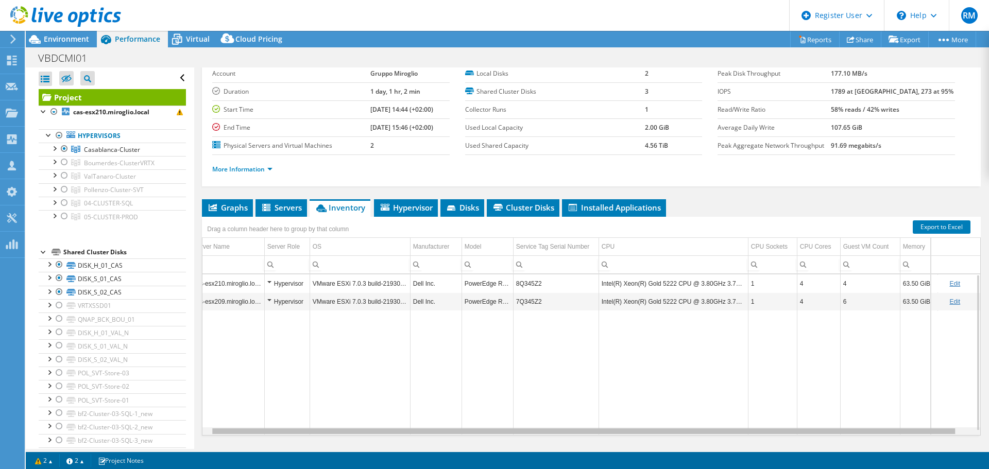
scroll to position [0, 26]
drag, startPoint x: 393, startPoint y: 430, endPoint x: 509, endPoint y: 431, distance: 116.4
click at [509, 431] on body "RM Dell User [PERSON_NAME] [PERSON_NAME][EMAIL_ADDRESS][PERSON_NAME][DOMAIN_NAM…" at bounding box center [494, 234] width 989 height 469
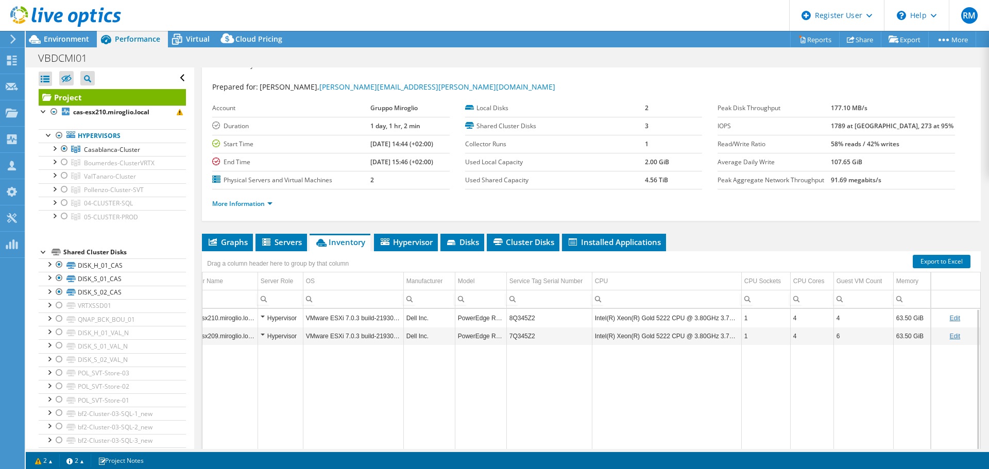
scroll to position [0, 0]
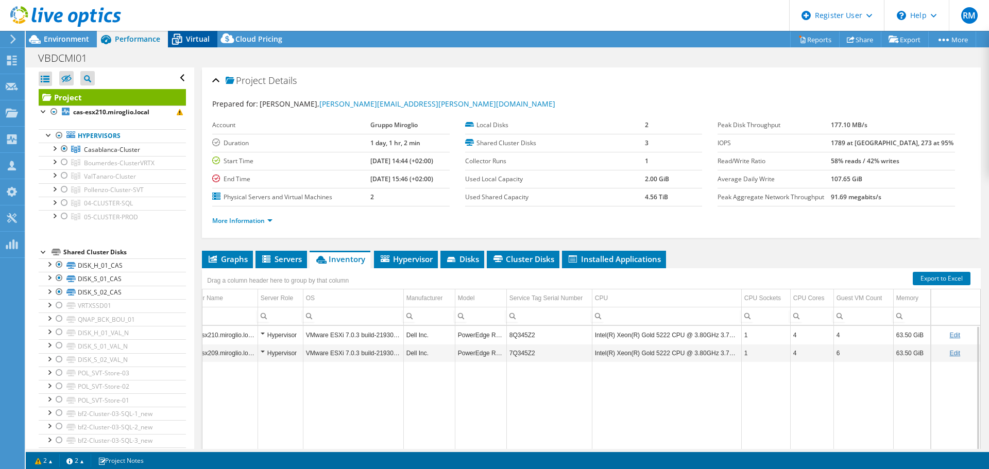
click at [197, 35] on span "Virtual" at bounding box center [198, 39] width 24 height 10
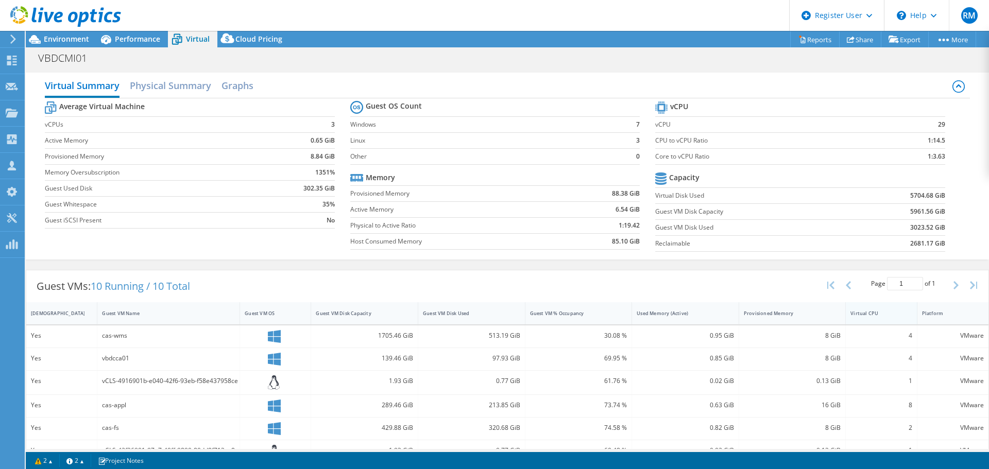
click at [871, 314] on div "Virtual CPU" at bounding box center [874, 313] width 49 height 7
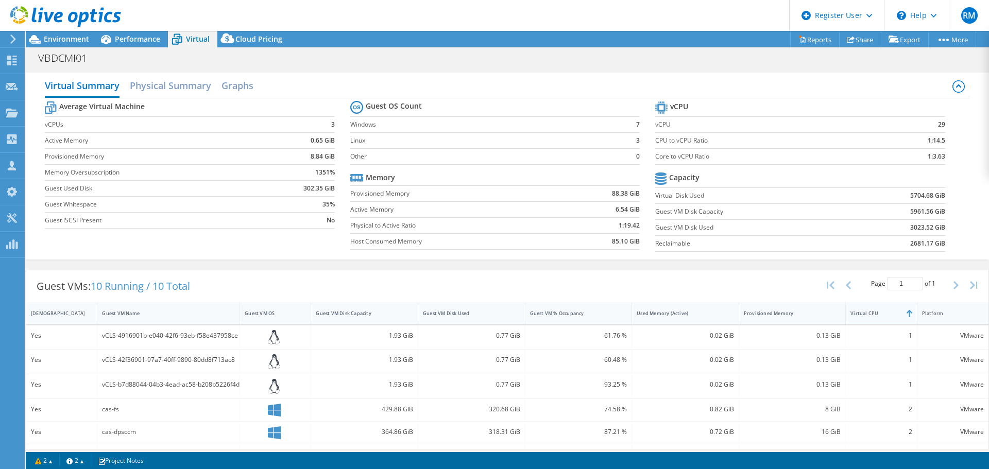
click at [871, 314] on div "Virtual CPU" at bounding box center [874, 313] width 49 height 7
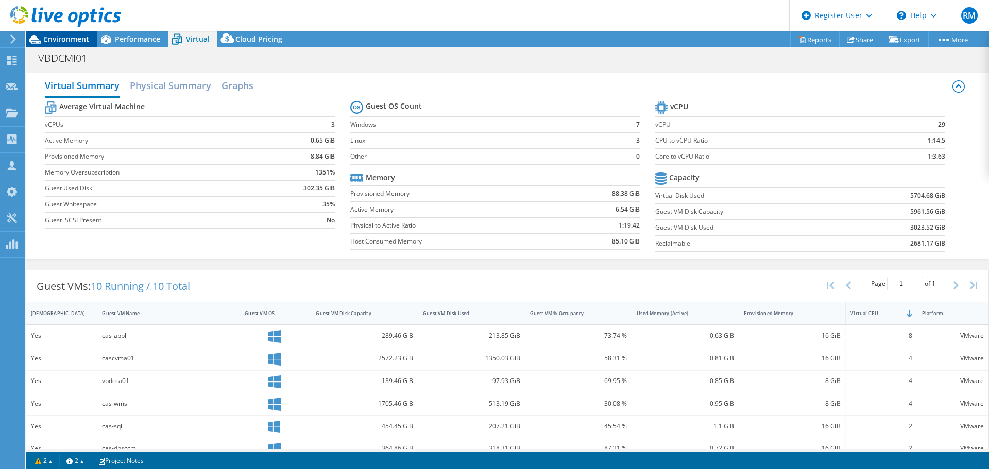
click at [77, 40] on span "Environment" at bounding box center [66, 39] width 45 height 10
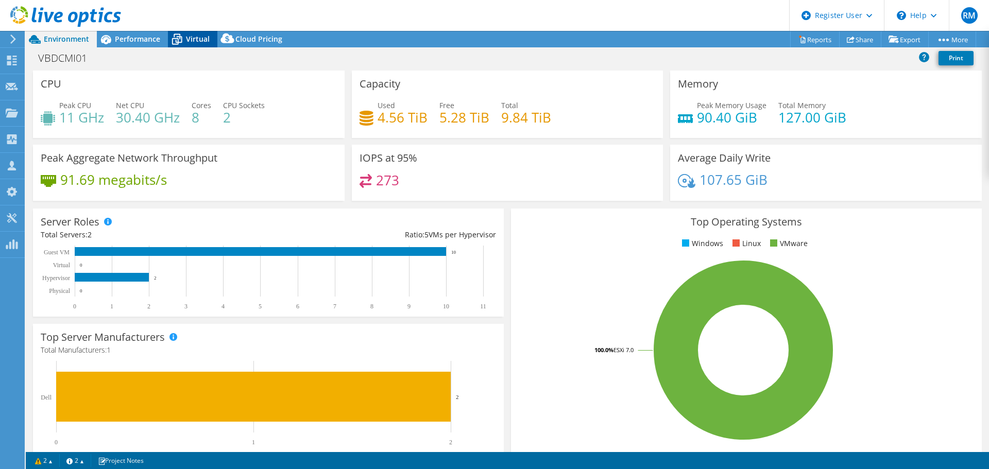
click at [194, 35] on span "Virtual" at bounding box center [198, 39] width 24 height 10
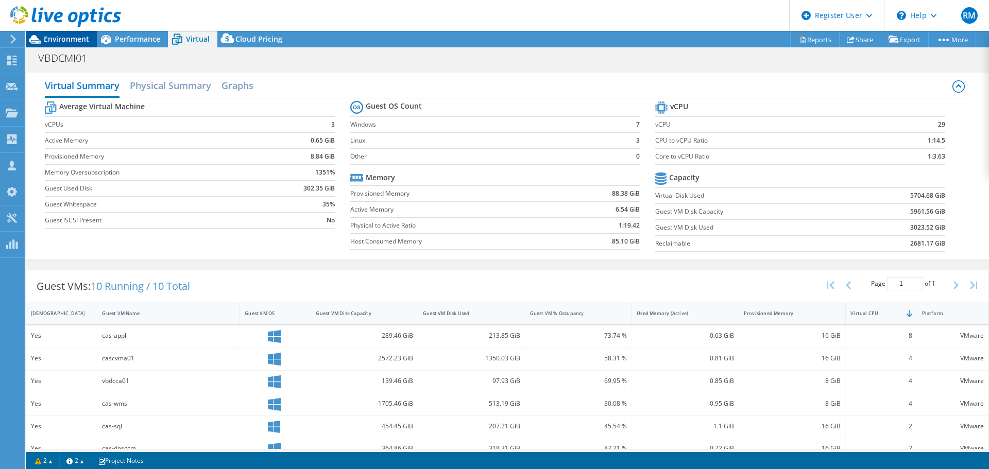
click at [63, 35] on span "Environment" at bounding box center [66, 39] width 45 height 10
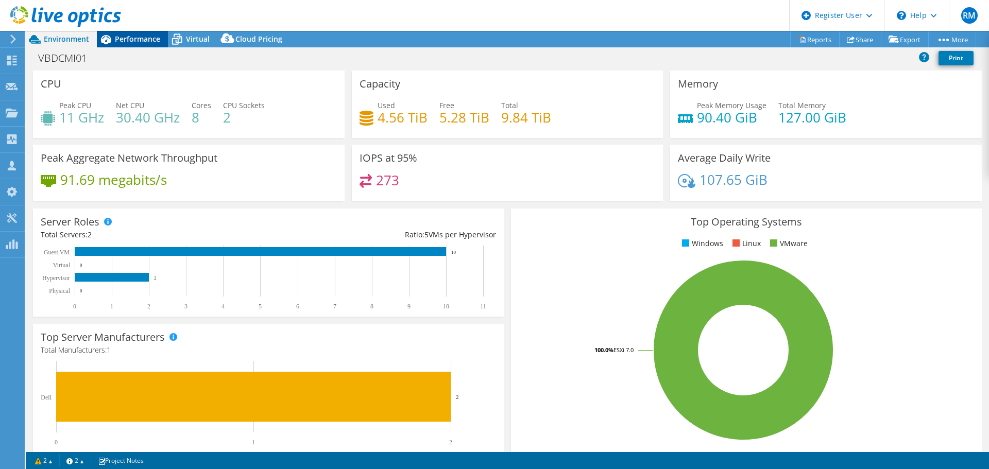
click at [111, 39] on icon at bounding box center [106, 39] width 10 height 9
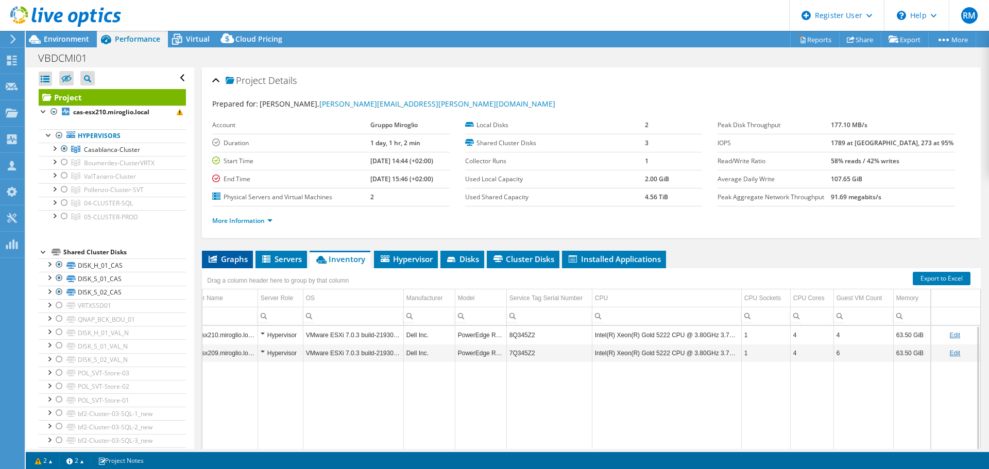
click at [223, 260] on span "Graphs" at bounding box center [227, 259] width 41 height 10
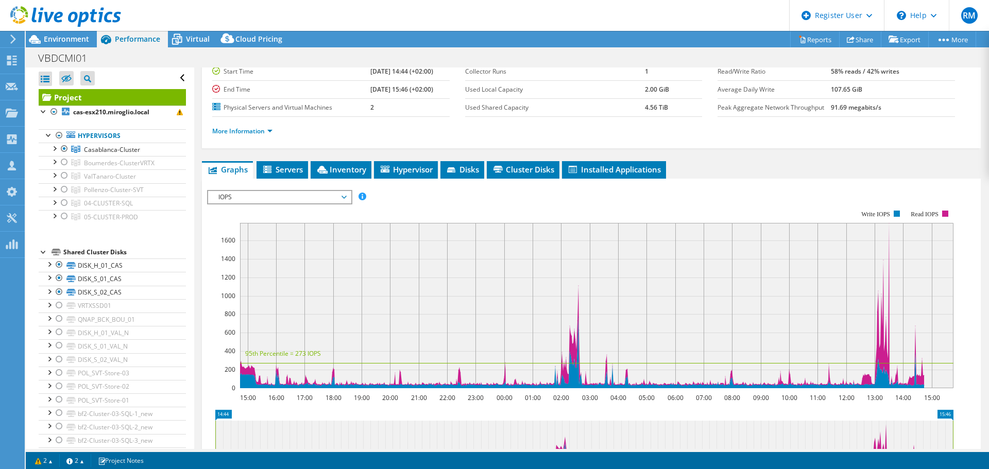
scroll to position [103, 0]
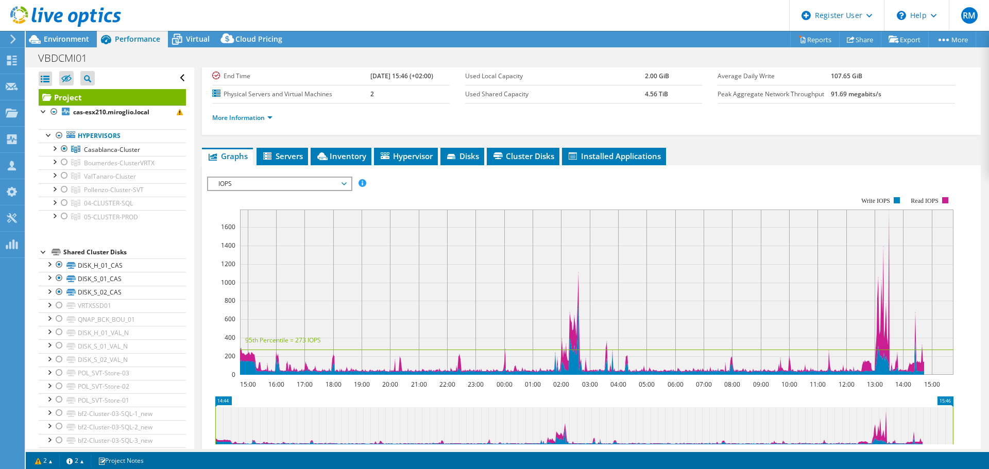
click at [296, 183] on span "IOPS" at bounding box center [279, 184] width 132 height 12
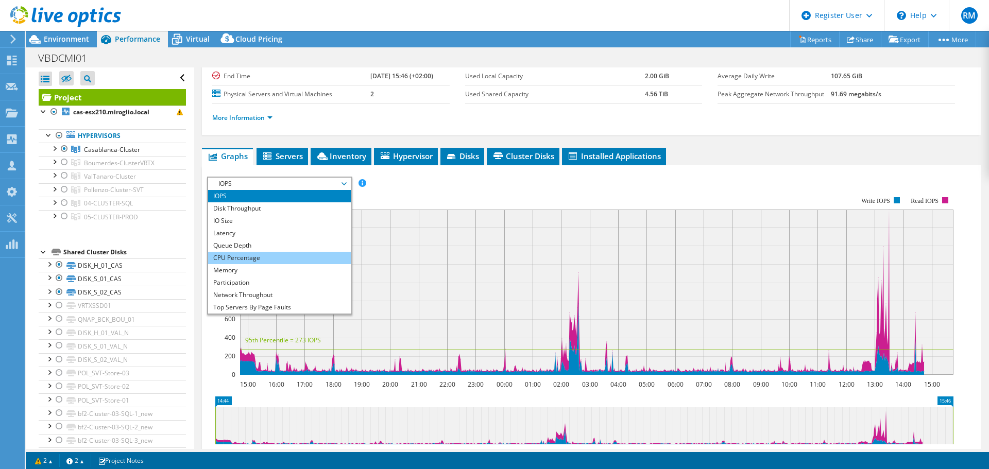
click at [247, 259] on li "CPU Percentage" at bounding box center [279, 258] width 143 height 12
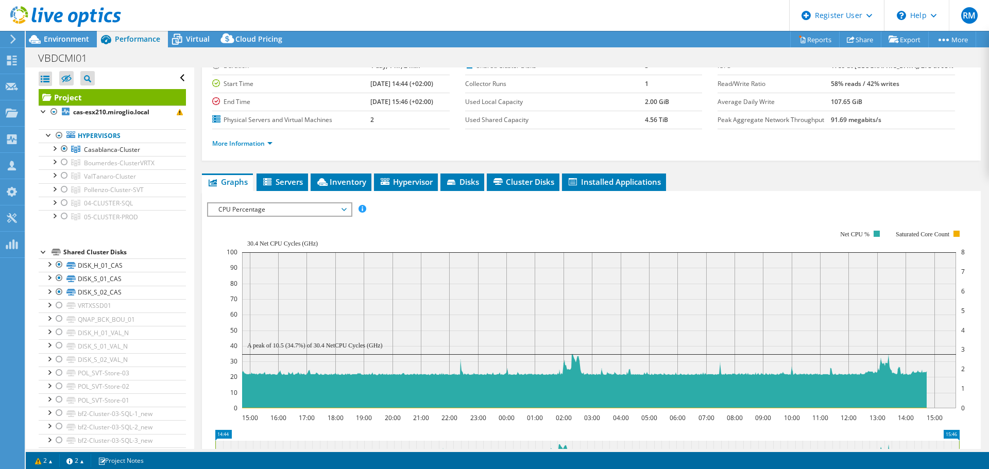
scroll to position [51, 0]
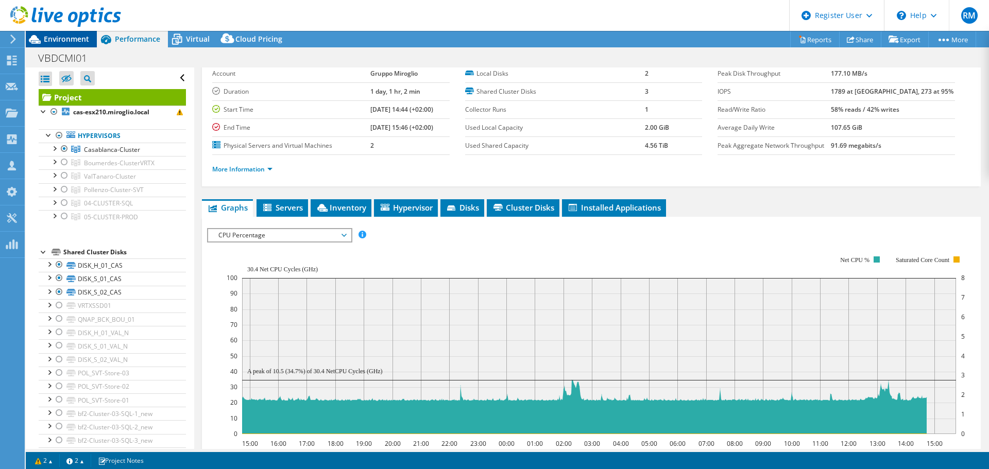
click at [61, 39] on span "Environment" at bounding box center [66, 39] width 45 height 10
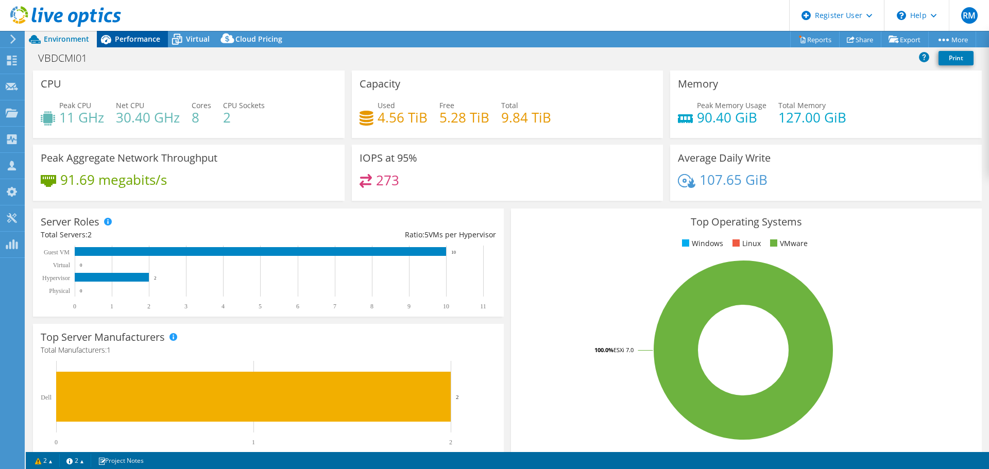
click at [123, 38] on span "Performance" at bounding box center [137, 39] width 45 height 10
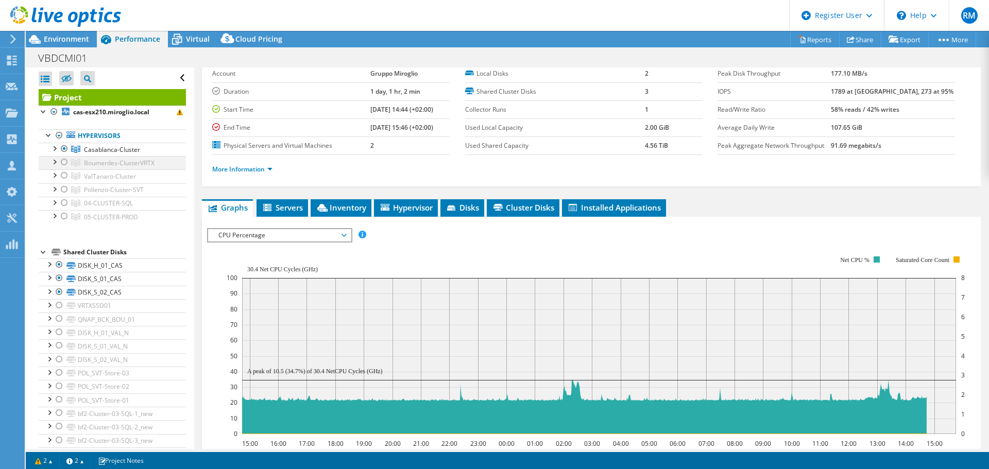
click at [63, 162] on div at bounding box center [64, 162] width 10 height 12
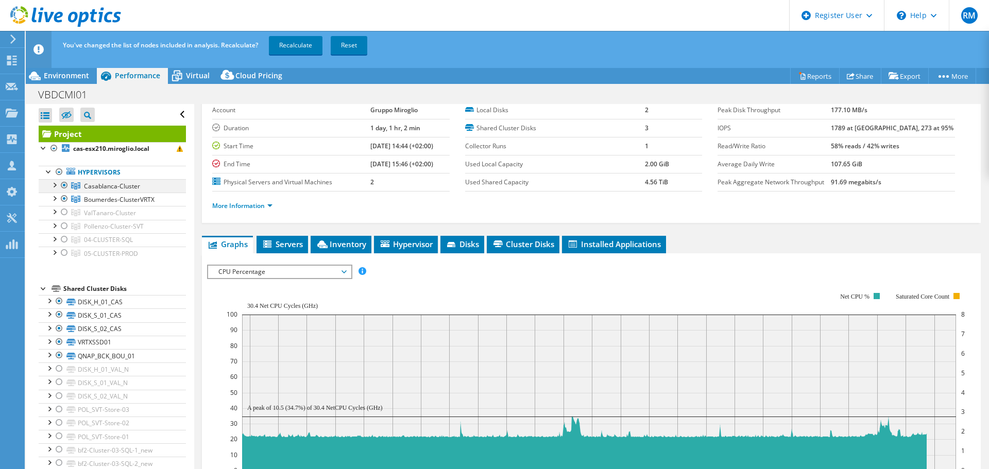
click at [66, 185] on div at bounding box center [64, 185] width 10 height 12
click at [294, 41] on link "Recalculate" at bounding box center [296, 45] width 54 height 19
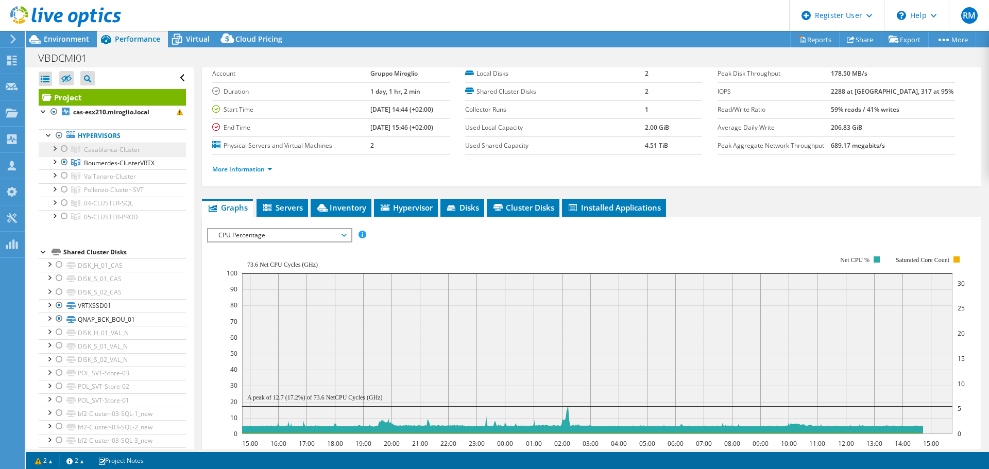
click at [107, 146] on span "Casablanca-Cluster" at bounding box center [112, 149] width 56 height 9
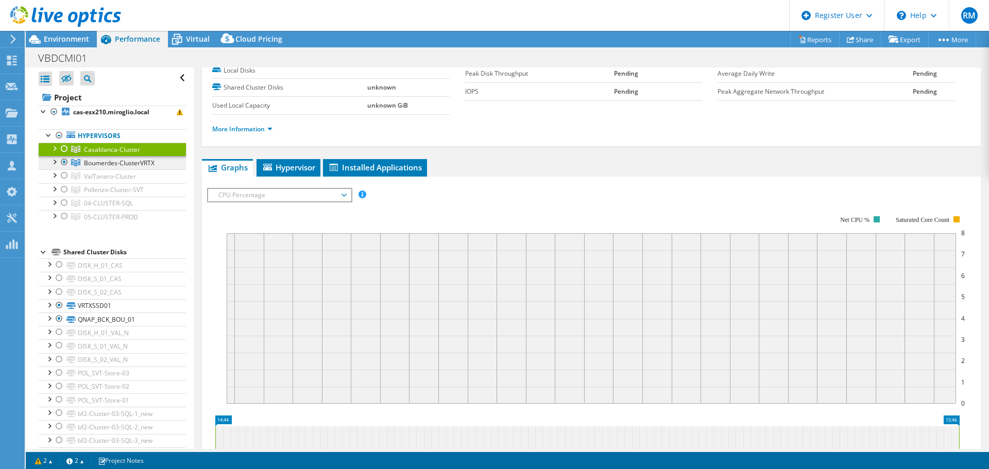
click at [107, 164] on span "Boumerdes-ClusterVRTX" at bounding box center [119, 163] width 71 height 9
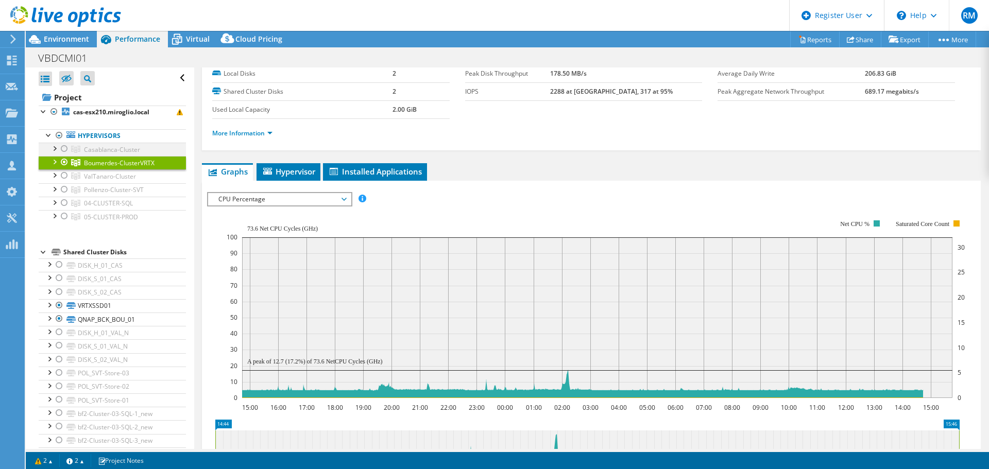
click at [65, 149] on div at bounding box center [64, 149] width 10 height 12
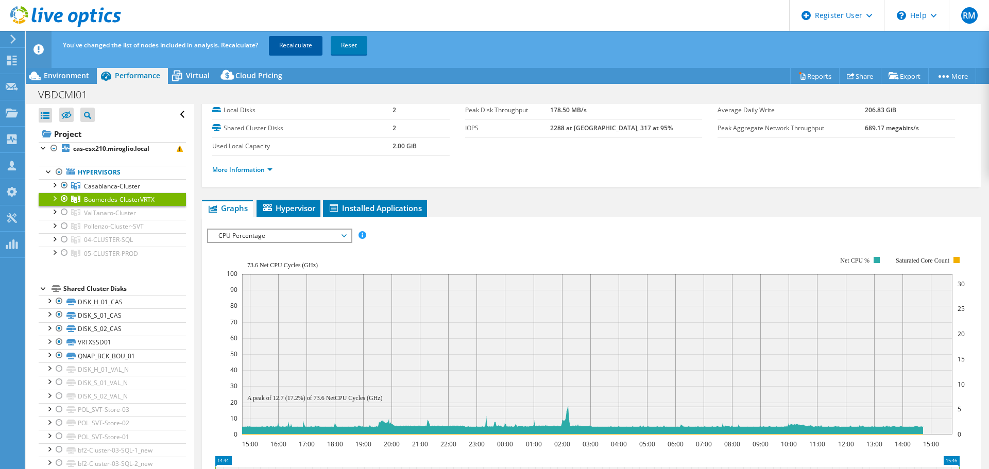
click at [287, 44] on link "Recalculate" at bounding box center [296, 45] width 54 height 19
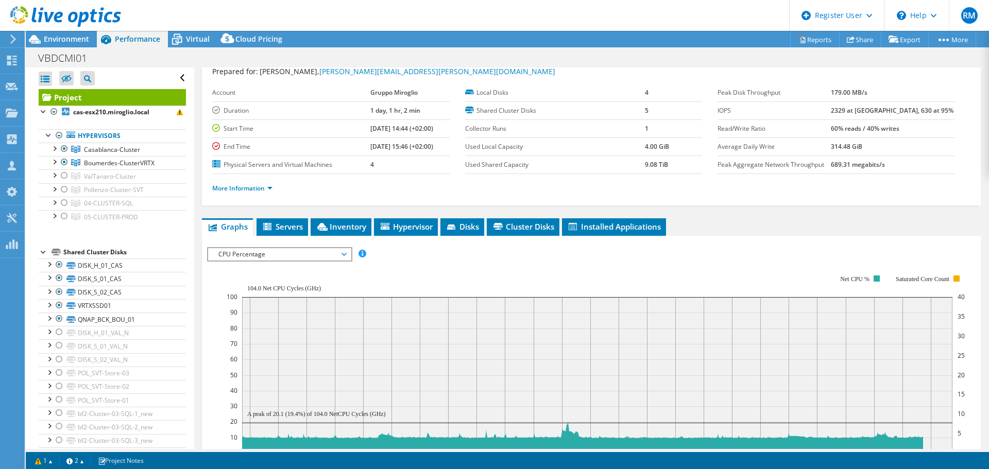
scroll to position [0, 0]
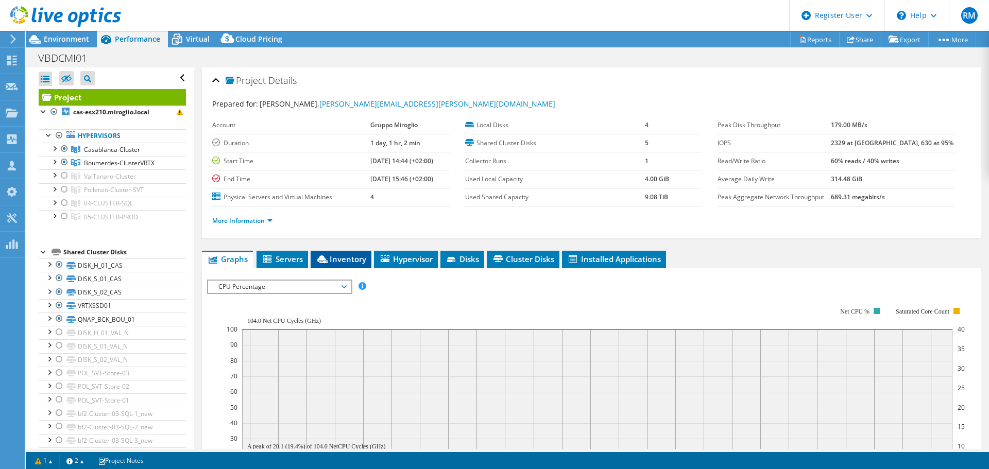
click at [360, 258] on span "Inventory" at bounding box center [341, 259] width 50 height 10
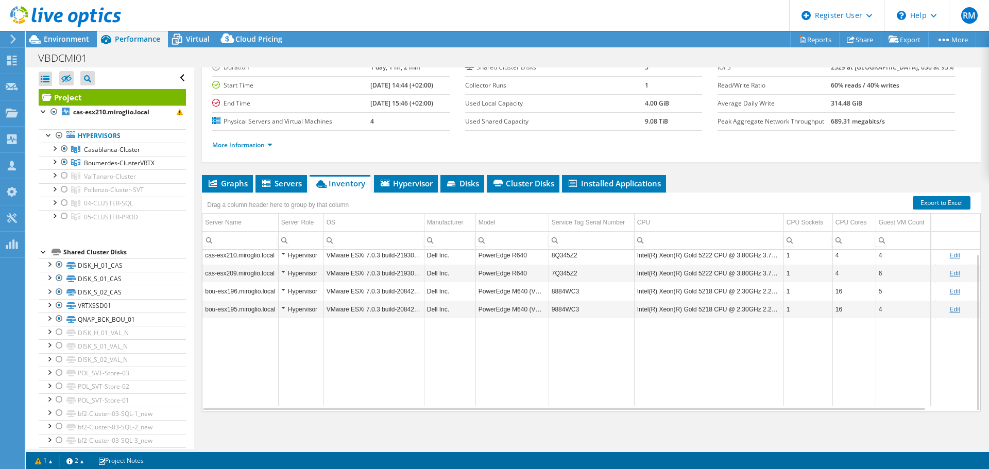
scroll to position [77, 0]
